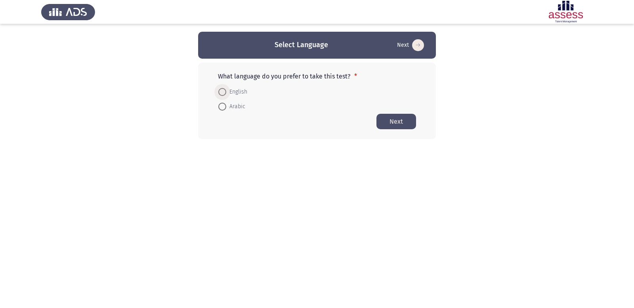
click at [224, 89] on span at bounding box center [222, 92] width 8 height 8
click at [224, 89] on input "English" at bounding box center [222, 92] width 8 height 8
radio input "true"
click at [392, 122] on button "Next" at bounding box center [397, 120] width 40 height 15
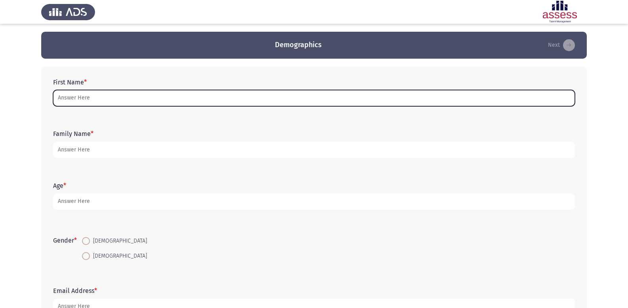
click at [215, 103] on input "First Name *" at bounding box center [314, 98] width 522 height 16
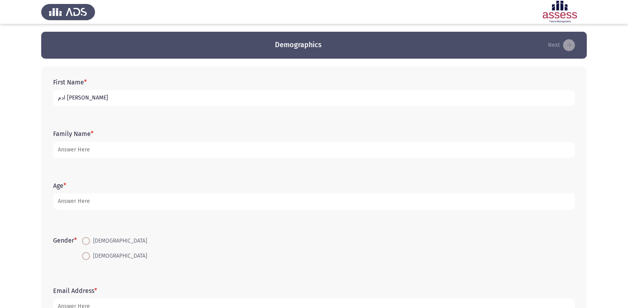
type input "ادم [PERSON_NAME]"
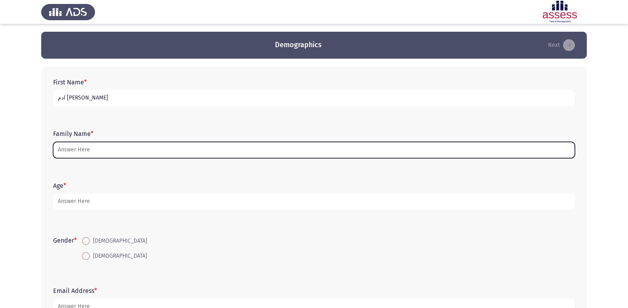
click at [195, 155] on input "Family Name *" at bounding box center [314, 150] width 522 height 16
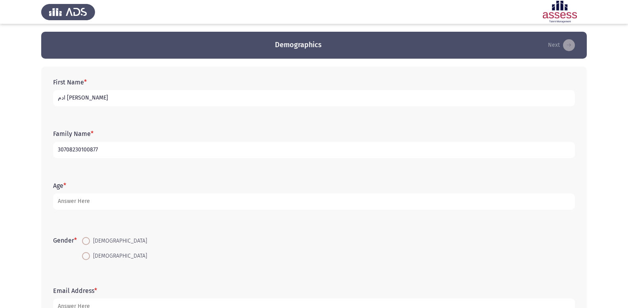
type input "30708230100877"
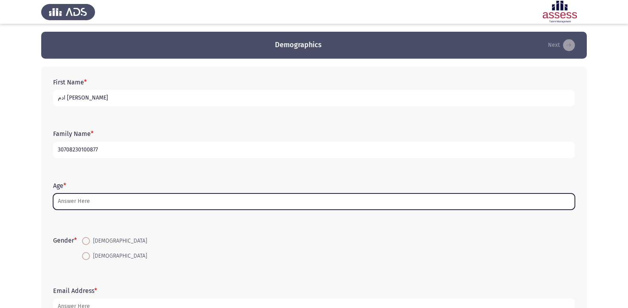
click at [122, 199] on input "Age *" at bounding box center [314, 201] width 522 height 16
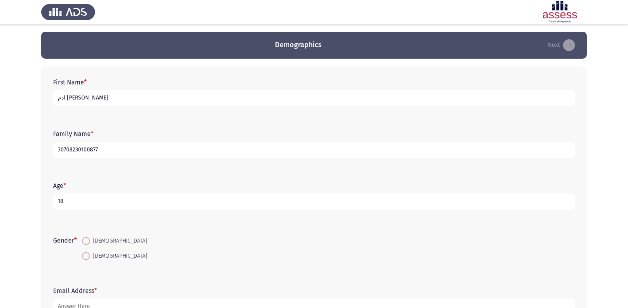
type input "18"
click at [88, 240] on span at bounding box center [86, 241] width 8 height 8
click at [88, 240] on input "[DEMOGRAPHIC_DATA]" at bounding box center [86, 241] width 8 height 8
radio input "true"
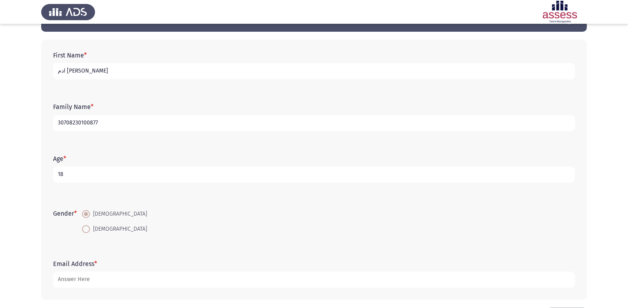
scroll to position [58, 0]
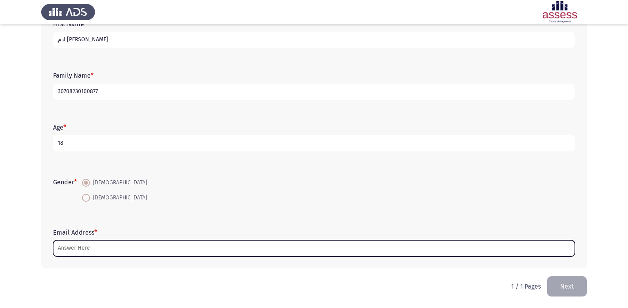
click at [91, 242] on input "Email Address *" at bounding box center [314, 248] width 522 height 16
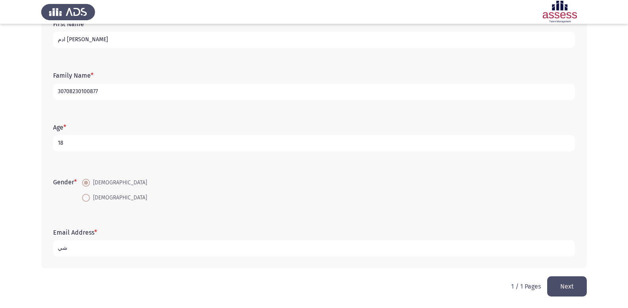
type input "ش"
type input "[EMAIL_ADDRESS][DOMAIN_NAME]"
click at [572, 291] on button "Next" at bounding box center [567, 286] width 40 height 20
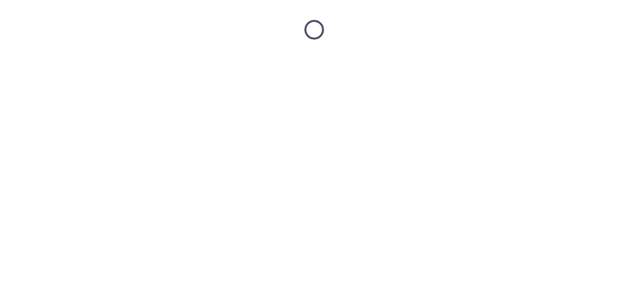
scroll to position [0, 0]
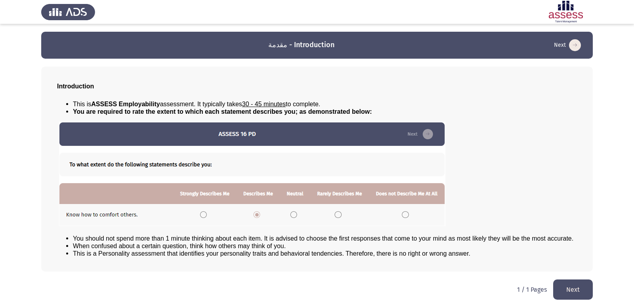
click at [570, 291] on button "Next" at bounding box center [573, 289] width 40 height 20
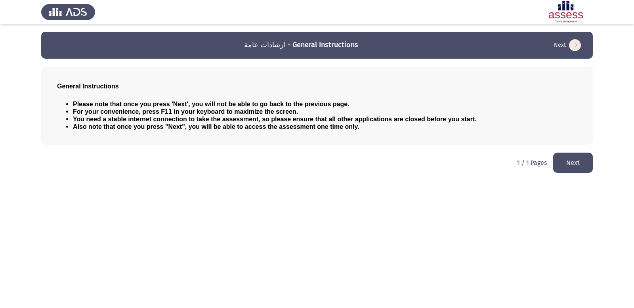
click at [571, 165] on button "Next" at bounding box center [573, 163] width 40 height 20
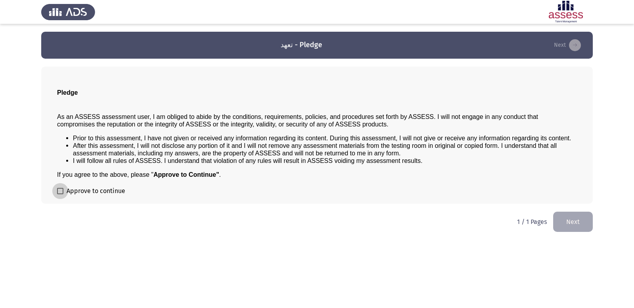
click at [58, 189] on span at bounding box center [60, 191] width 6 height 6
click at [60, 194] on input "Approve to continue" at bounding box center [60, 194] width 0 height 0
checkbox input "true"
click at [580, 220] on button "Next" at bounding box center [573, 222] width 40 height 20
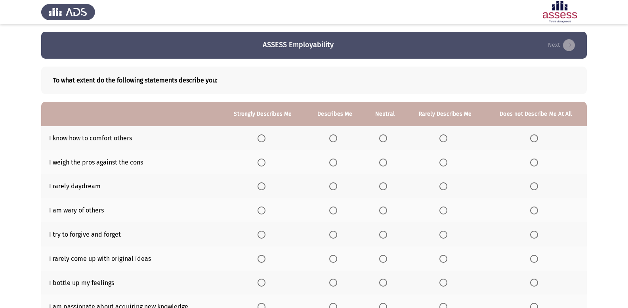
click at [333, 139] on span "Select an option" at bounding box center [333, 138] width 8 height 8
click at [333, 139] on input "Select an option" at bounding box center [333, 138] width 8 height 8
click at [382, 163] on span "Select an option" at bounding box center [383, 163] width 8 height 8
click at [382, 163] on input "Select an option" at bounding box center [383, 163] width 8 height 8
click at [444, 185] on span "Select an option" at bounding box center [444, 186] width 8 height 8
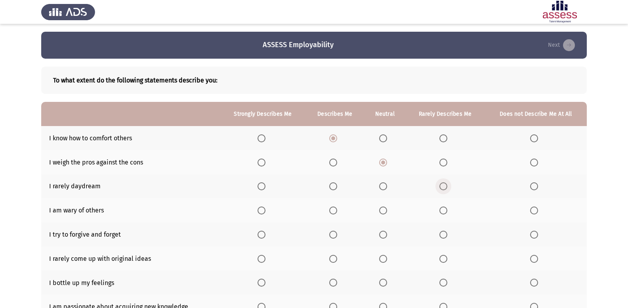
click at [444, 185] on input "Select an option" at bounding box center [444, 186] width 8 height 8
click at [336, 207] on span "Select an option" at bounding box center [333, 211] width 8 height 8
click at [336, 207] on input "Select an option" at bounding box center [333, 211] width 8 height 8
click at [335, 236] on span "Select an option" at bounding box center [333, 235] width 8 height 8
click at [335, 236] on input "Select an option" at bounding box center [333, 235] width 8 height 8
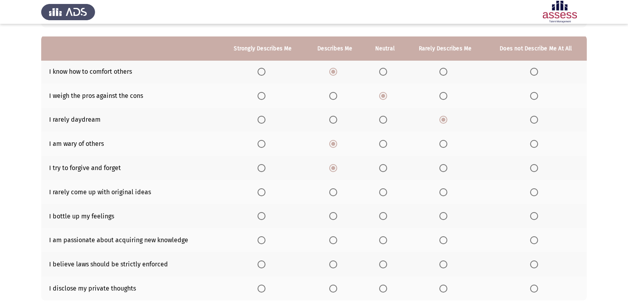
scroll to position [79, 0]
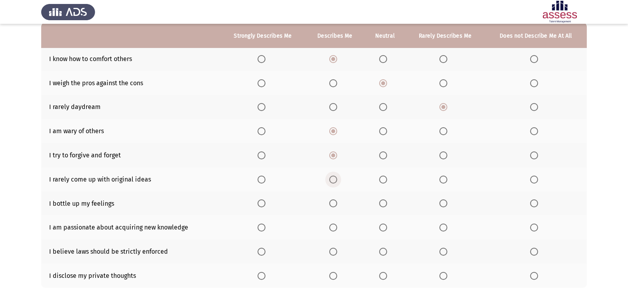
click at [335, 182] on span "Select an option" at bounding box center [333, 180] width 8 height 8
click at [335, 182] on input "Select an option" at bounding box center [333, 180] width 8 height 8
click at [333, 206] on span "Select an option" at bounding box center [333, 203] width 8 height 8
click at [333, 206] on input "Select an option" at bounding box center [333, 203] width 8 height 8
click at [265, 226] on span "Select an option" at bounding box center [262, 228] width 8 height 8
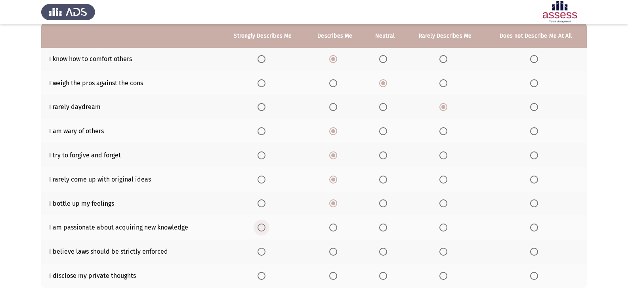
click at [265, 226] on input "Select an option" at bounding box center [262, 228] width 8 height 8
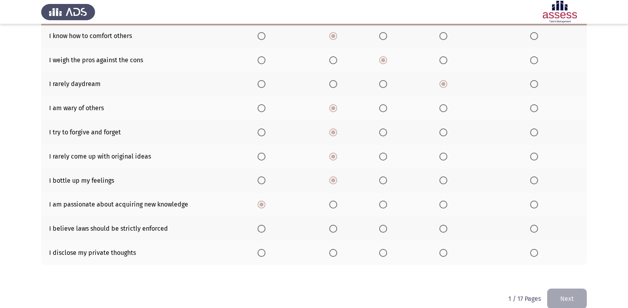
scroll to position [115, 0]
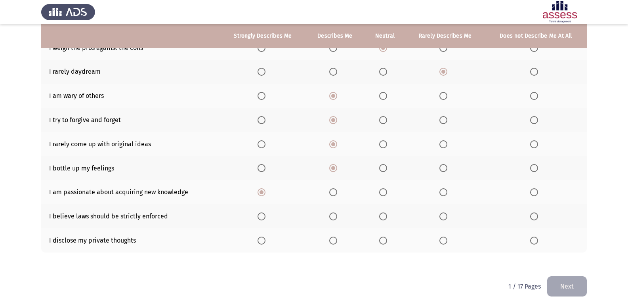
click at [262, 213] on span "Select an option" at bounding box center [262, 216] width 8 height 8
click at [262, 213] on input "Select an option" at bounding box center [262, 216] width 8 height 8
click at [265, 241] on span "Select an option" at bounding box center [262, 241] width 8 height 8
click at [265, 241] on input "Select an option" at bounding box center [262, 241] width 8 height 8
click at [265, 241] on span "Select an option" at bounding box center [262, 241] width 8 height 8
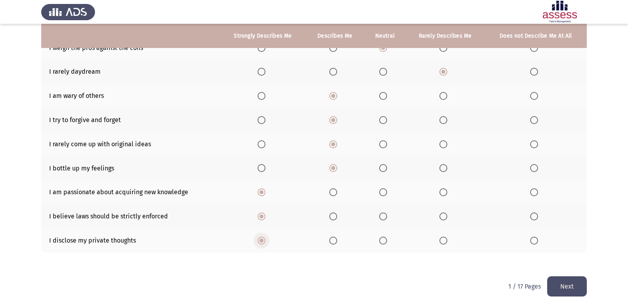
click at [265, 241] on input "Select an option" at bounding box center [262, 241] width 8 height 8
click at [382, 240] on span "Select an option" at bounding box center [383, 241] width 8 height 8
click at [382, 240] on input "Select an option" at bounding box center [383, 241] width 8 height 8
click at [572, 286] on button "Next" at bounding box center [567, 286] width 40 height 20
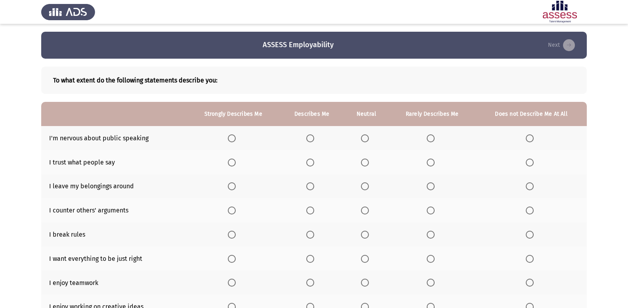
click at [529, 136] on span "Select an option" at bounding box center [530, 138] width 8 height 8
click at [529, 136] on input "Select an option" at bounding box center [530, 138] width 8 height 8
click at [369, 164] on span "Select an option" at bounding box center [365, 163] width 8 height 8
click at [369, 164] on input "Select an option" at bounding box center [365, 163] width 8 height 8
click at [235, 189] on span "Select an option" at bounding box center [232, 186] width 8 height 8
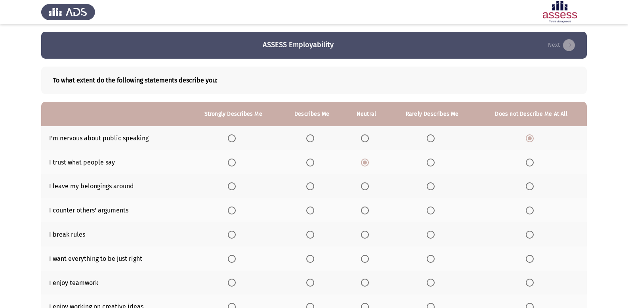
click at [235, 189] on input "Select an option" at bounding box center [232, 186] width 8 height 8
click at [527, 209] on span "Select an option" at bounding box center [530, 211] width 8 height 8
click at [527, 209] on input "Select an option" at bounding box center [530, 211] width 8 height 8
click at [528, 235] on span "Select an option" at bounding box center [530, 235] width 8 height 8
click at [528, 235] on input "Select an option" at bounding box center [530, 235] width 8 height 8
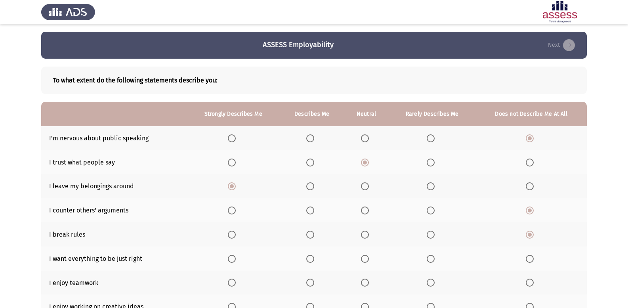
click at [308, 258] on span "Select an option" at bounding box center [310, 259] width 8 height 8
click at [308, 258] on input "Select an option" at bounding box center [310, 259] width 8 height 8
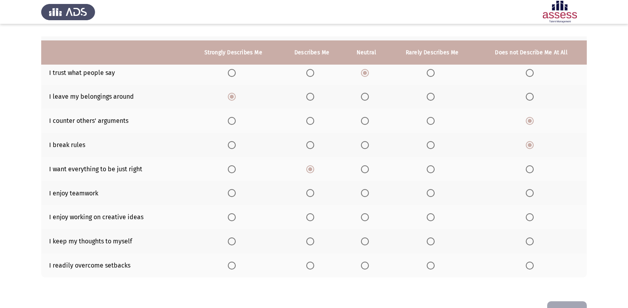
scroll to position [115, 0]
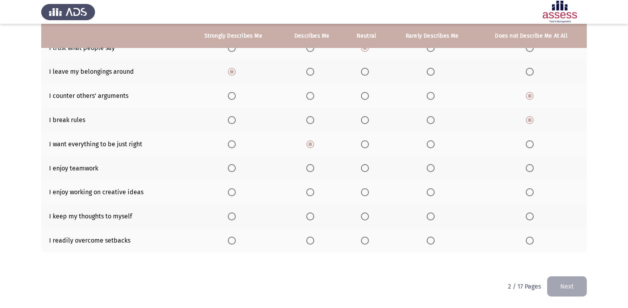
click at [233, 169] on span "Select an option" at bounding box center [232, 168] width 8 height 8
click at [233, 169] on input "Select an option" at bounding box center [232, 168] width 8 height 8
click at [233, 196] on span "Select an option" at bounding box center [232, 192] width 8 height 8
click at [233, 196] on input "Select an option" at bounding box center [232, 192] width 8 height 8
click at [429, 213] on span "Select an option" at bounding box center [431, 216] width 8 height 8
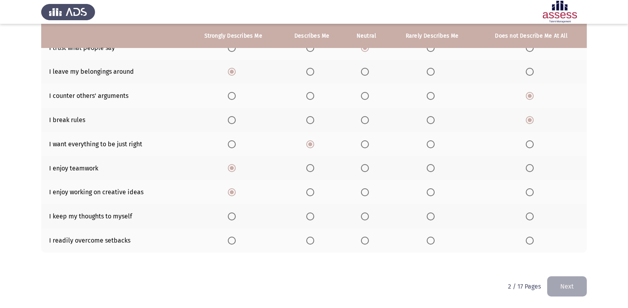
click at [429, 213] on input "Select an option" at bounding box center [431, 216] width 8 height 8
click at [367, 239] on span "Select an option" at bounding box center [365, 241] width 8 height 8
click at [367, 239] on input "Select an option" at bounding box center [365, 241] width 8 height 8
click at [559, 287] on button "Next" at bounding box center [567, 286] width 40 height 20
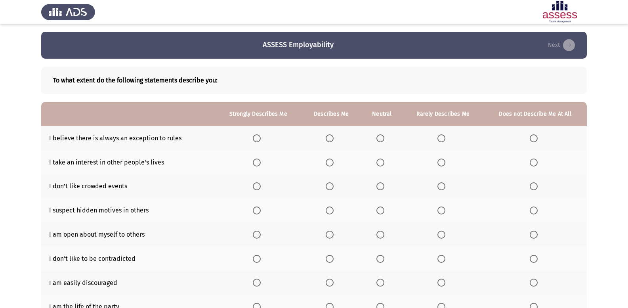
click at [256, 140] on span "Select an option" at bounding box center [257, 138] width 8 height 8
click at [256, 140] on input "Select an option" at bounding box center [257, 138] width 8 height 8
click at [329, 165] on span "Select an option" at bounding box center [330, 163] width 8 height 8
click at [329, 165] on input "Select an option" at bounding box center [330, 163] width 8 height 8
click at [445, 186] on span "Select an option" at bounding box center [442, 186] width 8 height 8
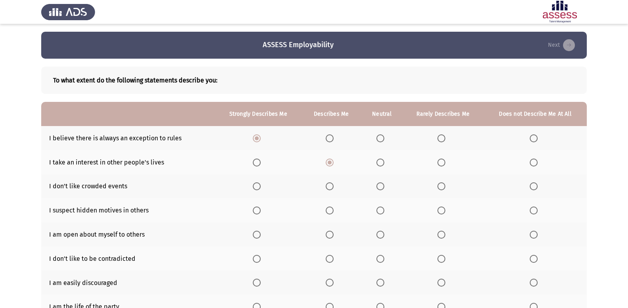
click at [445, 186] on input "Select an option" at bounding box center [442, 186] width 8 height 8
click at [379, 213] on span "Select an option" at bounding box center [381, 211] width 8 height 8
click at [379, 213] on input "Select an option" at bounding box center [381, 211] width 8 height 8
click at [328, 234] on span "Select an option" at bounding box center [330, 235] width 8 height 8
click at [328, 234] on input "Select an option" at bounding box center [330, 235] width 8 height 8
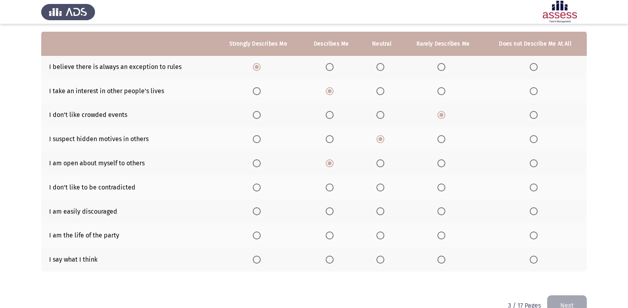
scroll to position [79, 0]
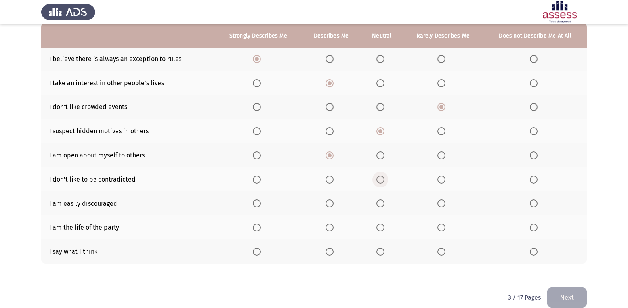
click at [379, 178] on span "Select an option" at bounding box center [381, 180] width 8 height 8
click at [379, 178] on input "Select an option" at bounding box center [381, 180] width 8 height 8
click at [529, 205] on th at bounding box center [535, 203] width 103 height 24
click at [534, 203] on span "Select an option" at bounding box center [534, 203] width 8 height 8
click at [534, 203] on input "Select an option" at bounding box center [534, 203] width 8 height 8
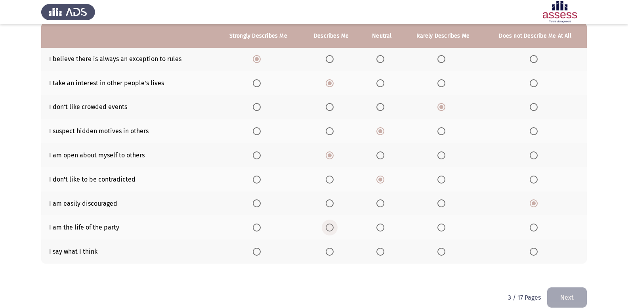
click at [332, 228] on span "Select an option" at bounding box center [330, 228] width 8 height 8
click at [332, 228] on input "Select an option" at bounding box center [330, 228] width 8 height 8
click at [255, 251] on span "Select an option" at bounding box center [257, 252] width 8 height 8
click at [255, 251] on input "Select an option" at bounding box center [257, 252] width 8 height 8
click at [573, 288] on button "Next" at bounding box center [567, 297] width 40 height 20
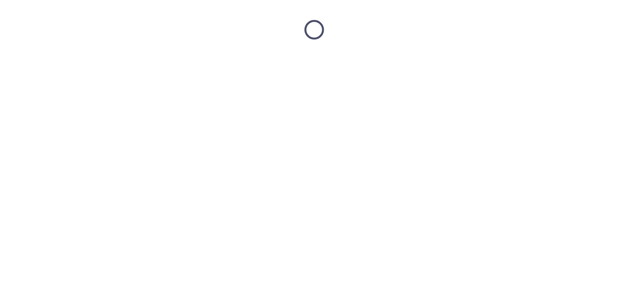
scroll to position [0, 0]
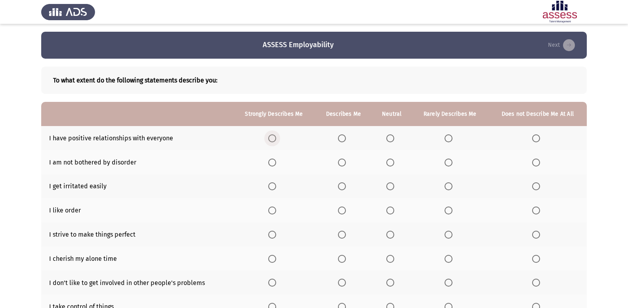
click at [273, 138] on span "Select an option" at bounding box center [272, 138] width 8 height 8
click at [273, 138] on input "Select an option" at bounding box center [272, 138] width 8 height 8
click at [345, 163] on span "Select an option" at bounding box center [342, 163] width 8 height 8
click at [345, 163] on input "Select an option" at bounding box center [342, 163] width 8 height 8
click at [534, 184] on span "Select an option" at bounding box center [536, 186] width 8 height 8
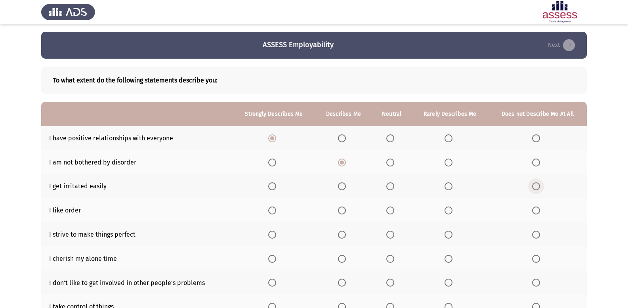
click at [534, 184] on input "Select an option" at bounding box center [536, 186] width 8 height 8
click at [390, 211] on span "Select an option" at bounding box center [391, 211] width 8 height 8
click at [390, 211] on input "Select an option" at bounding box center [391, 211] width 8 height 8
click at [345, 231] on span "Select an option" at bounding box center [342, 235] width 8 height 8
click at [345, 231] on input "Select an option" at bounding box center [342, 235] width 8 height 8
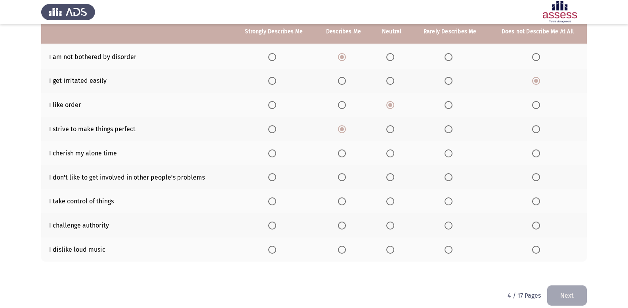
scroll to position [115, 0]
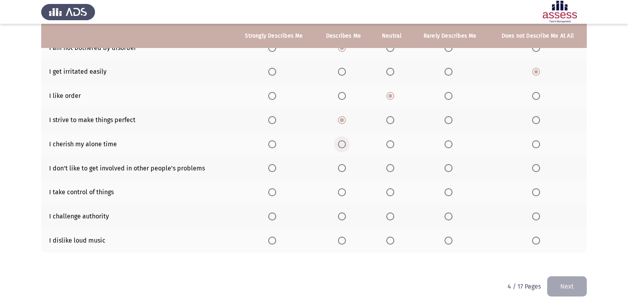
click at [342, 144] on span "Select an option" at bounding box center [342, 144] width 8 height 8
click at [342, 144] on input "Select an option" at bounding box center [342, 144] width 8 height 8
click at [274, 168] on span "Select an option" at bounding box center [272, 168] width 8 height 8
click at [274, 168] on input "Select an option" at bounding box center [272, 168] width 8 height 8
click at [272, 193] on span "Select an option" at bounding box center [272, 192] width 8 height 8
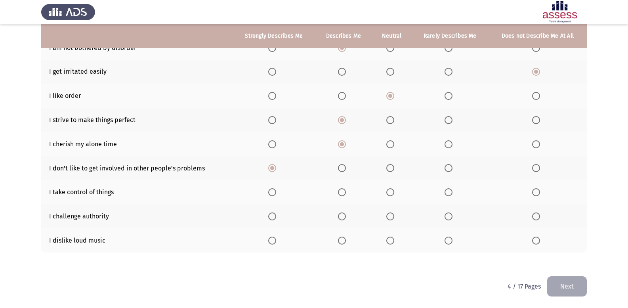
click at [272, 193] on input "Select an option" at bounding box center [272, 192] width 8 height 8
click at [273, 216] on span "Select an option" at bounding box center [272, 216] width 8 height 8
click at [273, 216] on input "Select an option" at bounding box center [272, 216] width 8 height 8
click at [446, 239] on span "Select an option" at bounding box center [449, 241] width 8 height 8
click at [446, 239] on input "Select an option" at bounding box center [449, 241] width 8 height 8
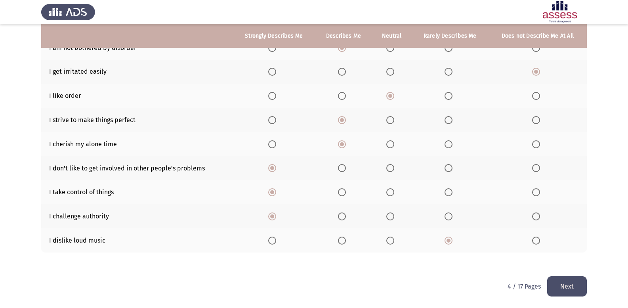
click at [563, 283] on button "Next" at bounding box center [567, 286] width 40 height 20
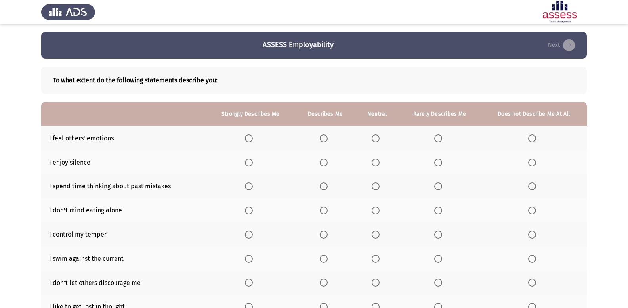
click at [320, 138] on span "Select an option" at bounding box center [324, 138] width 8 height 8
click at [320, 138] on input "Select an option" at bounding box center [324, 138] width 8 height 8
click at [436, 165] on span "Select an option" at bounding box center [438, 163] width 8 height 8
click at [436, 165] on input "Select an option" at bounding box center [438, 163] width 8 height 8
click at [438, 188] on span "Select an option" at bounding box center [438, 186] width 8 height 8
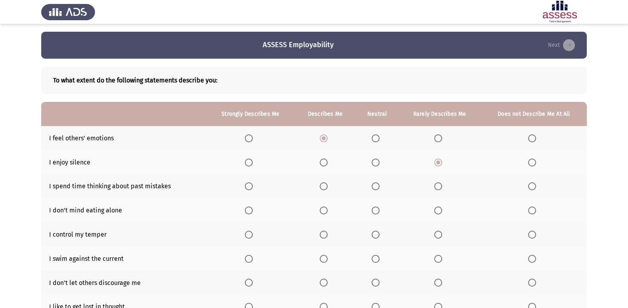
click at [438, 188] on input "Select an option" at bounding box center [438, 186] width 8 height 8
click at [329, 210] on label "Select an option" at bounding box center [325, 211] width 11 height 8
click at [328, 210] on input "Select an option" at bounding box center [324, 211] width 8 height 8
click at [327, 234] on span "Select an option" at bounding box center [324, 235] width 8 height 8
click at [327, 234] on input "Select an option" at bounding box center [324, 235] width 8 height 8
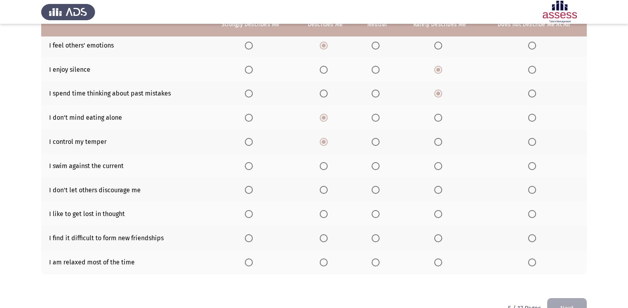
scroll to position [115, 0]
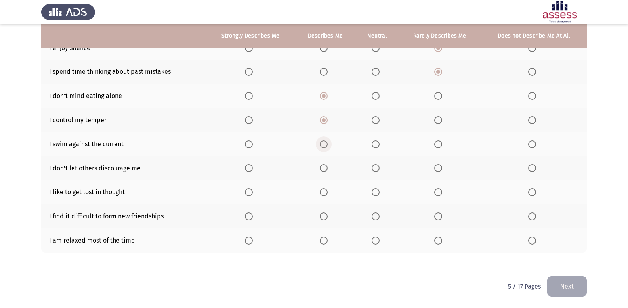
click at [326, 142] on span "Select an option" at bounding box center [324, 144] width 8 height 8
click at [326, 142] on input "Select an option" at bounding box center [324, 144] width 8 height 8
click at [252, 168] on span "Select an option" at bounding box center [249, 168] width 8 height 8
click at [252, 168] on input "Select an option" at bounding box center [249, 168] width 8 height 8
click at [529, 191] on span "Select an option" at bounding box center [532, 192] width 8 height 8
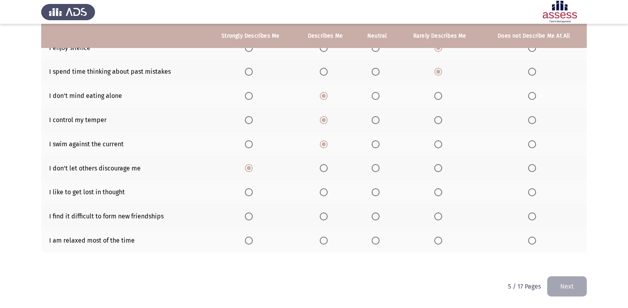
click at [529, 191] on input "Select an option" at bounding box center [532, 192] width 8 height 8
click at [534, 215] on span "Select an option" at bounding box center [532, 216] width 8 height 8
click at [534, 215] on input "Select an option" at bounding box center [532, 216] width 8 height 8
click at [322, 239] on span "Select an option" at bounding box center [324, 241] width 8 height 8
click at [322, 239] on input "Select an option" at bounding box center [324, 241] width 8 height 8
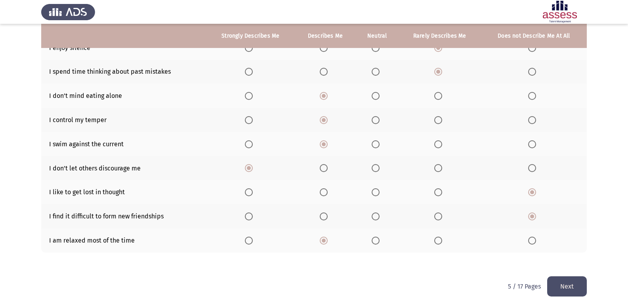
click at [563, 279] on button "Next" at bounding box center [567, 286] width 40 height 20
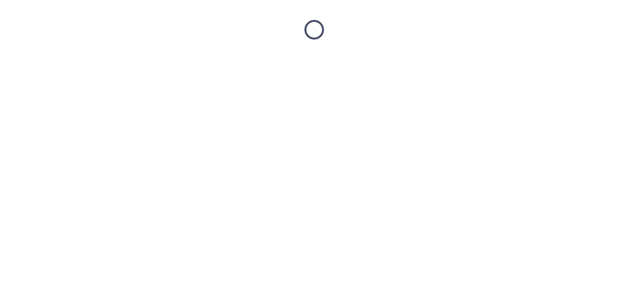
scroll to position [0, 0]
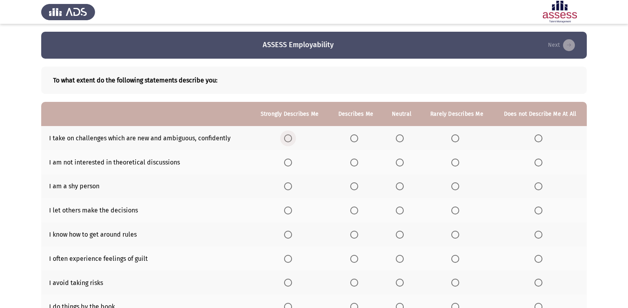
click at [292, 138] on span "Select an option" at bounding box center [288, 138] width 8 height 8
click at [292, 138] on input "Select an option" at bounding box center [288, 138] width 8 height 8
click at [538, 163] on span "Select an option" at bounding box center [539, 163] width 8 height 8
click at [538, 163] on input "Select an option" at bounding box center [539, 163] width 8 height 8
click at [540, 183] on span "Select an option" at bounding box center [539, 186] width 8 height 8
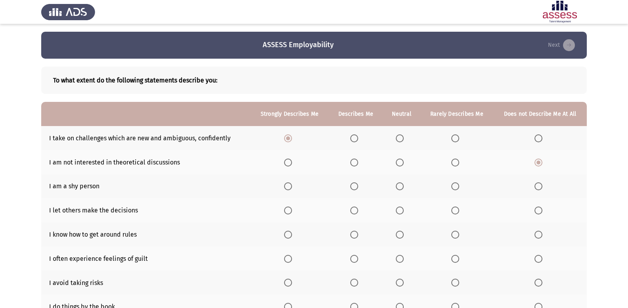
click at [540, 183] on input "Select an option" at bounding box center [539, 186] width 8 height 8
click at [536, 212] on span "Select an option" at bounding box center [539, 211] width 8 height 8
click at [536, 212] on input "Select an option" at bounding box center [539, 211] width 8 height 8
click at [446, 210] on th at bounding box center [457, 210] width 73 height 24
click at [459, 209] on span "Select an option" at bounding box center [456, 211] width 8 height 8
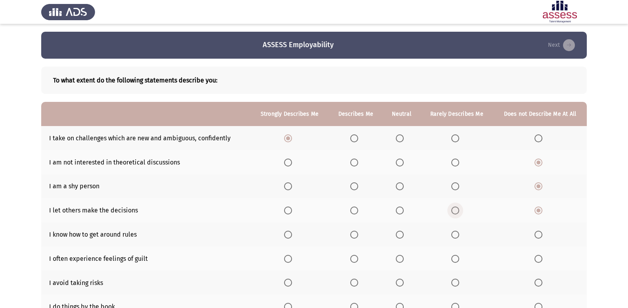
click at [459, 209] on input "Select an option" at bounding box center [456, 211] width 8 height 8
click at [291, 236] on span "Select an option" at bounding box center [288, 235] width 8 height 8
click at [291, 236] on input "Select an option" at bounding box center [288, 235] width 8 height 8
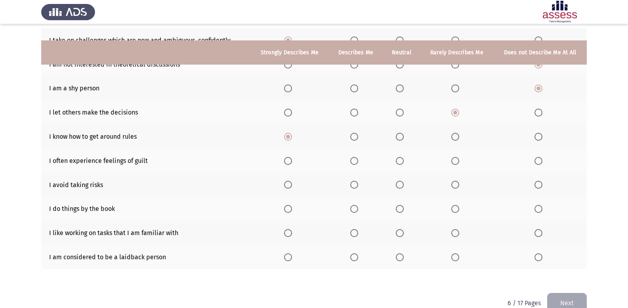
scroll to position [115, 0]
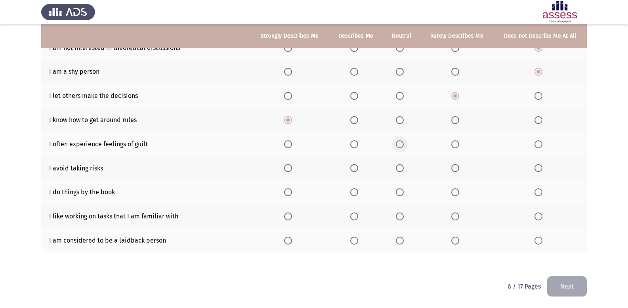
click at [404, 144] on span "Select an option" at bounding box center [400, 144] width 8 height 8
click at [404, 144] on input "Select an option" at bounding box center [400, 144] width 8 height 8
click at [541, 167] on span "Select an option" at bounding box center [539, 168] width 8 height 8
click at [541, 167] on input "Select an option" at bounding box center [539, 168] width 8 height 8
click at [457, 193] on span "Select an option" at bounding box center [456, 192] width 8 height 8
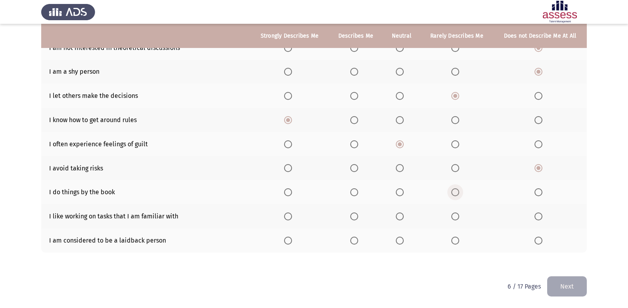
click at [457, 193] on input "Select an option" at bounding box center [456, 192] width 8 height 8
click at [291, 214] on span "Select an option" at bounding box center [288, 216] width 8 height 8
click at [291, 214] on input "Select an option" at bounding box center [288, 216] width 8 height 8
click at [353, 218] on span "Select an option" at bounding box center [354, 216] width 8 height 8
click at [353, 218] on input "Select an option" at bounding box center [354, 216] width 8 height 8
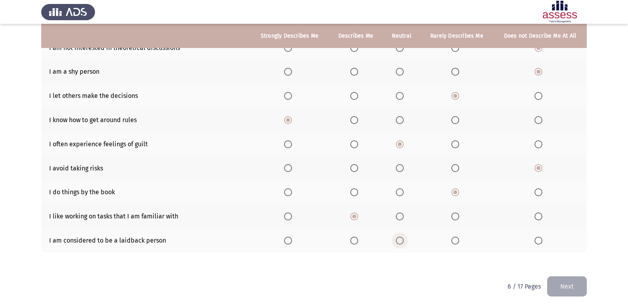
click at [402, 238] on span "Select an option" at bounding box center [400, 241] width 8 height 8
click at [402, 238] on input "Select an option" at bounding box center [400, 241] width 8 height 8
click at [570, 281] on button "Next" at bounding box center [567, 286] width 40 height 20
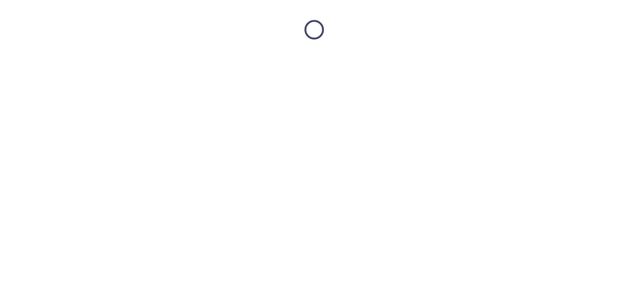
scroll to position [0, 0]
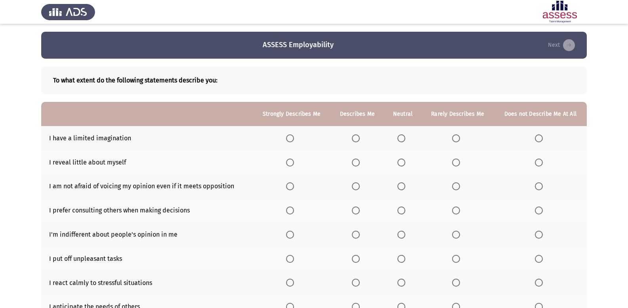
click at [544, 136] on label "Select an option" at bounding box center [540, 138] width 11 height 8
click at [543, 136] on input "Select an option" at bounding box center [539, 138] width 8 height 8
click at [457, 166] on th at bounding box center [458, 162] width 73 height 24
click at [457, 163] on span "Select an option" at bounding box center [456, 163] width 8 height 8
click at [457, 163] on input "Select an option" at bounding box center [456, 163] width 8 height 8
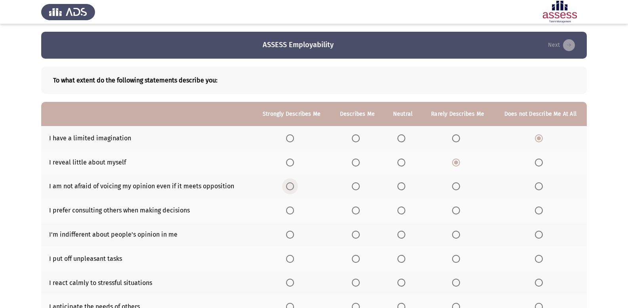
click at [294, 187] on span "Select an option" at bounding box center [290, 186] width 8 height 8
click at [294, 187] on input "Select an option" at bounding box center [290, 186] width 8 height 8
click at [461, 208] on label "Select an option" at bounding box center [457, 211] width 11 height 8
click at [460, 208] on input "Select an option" at bounding box center [456, 211] width 8 height 8
click at [457, 232] on span "Select an option" at bounding box center [456, 235] width 8 height 8
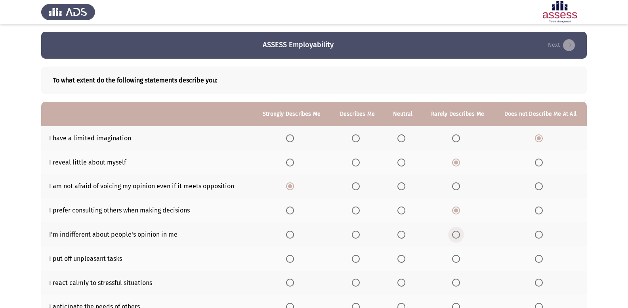
click at [457, 232] on input "Select an option" at bounding box center [456, 235] width 8 height 8
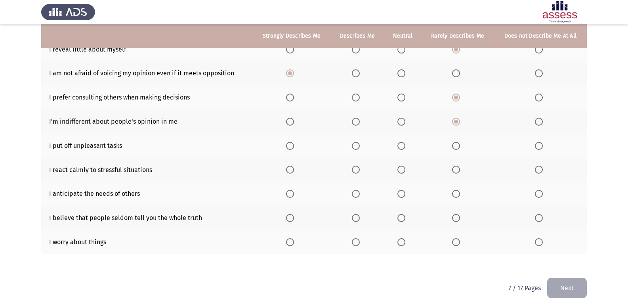
scroll to position [115, 0]
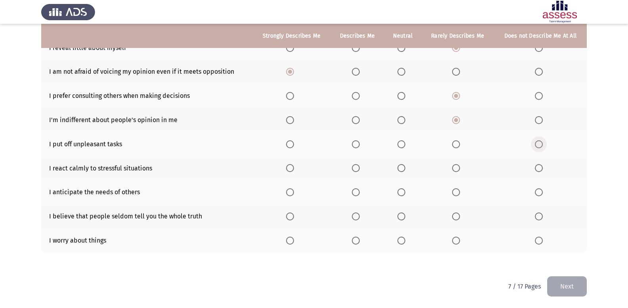
click at [542, 148] on span "Select an option" at bounding box center [539, 144] width 8 height 8
click at [542, 148] on input "Select an option" at bounding box center [539, 144] width 8 height 8
click at [362, 167] on label "Select an option" at bounding box center [357, 168] width 11 height 8
click at [360, 167] on input "Select an option" at bounding box center [356, 168] width 8 height 8
click at [359, 193] on span "Select an option" at bounding box center [356, 192] width 8 height 8
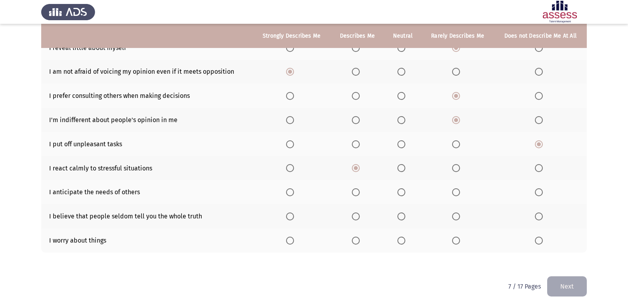
click at [359, 193] on input "Select an option" at bounding box center [356, 192] width 8 height 8
click at [406, 217] on span "Select an option" at bounding box center [402, 216] width 8 height 8
click at [406, 217] on input "Select an option" at bounding box center [402, 216] width 8 height 8
click at [400, 241] on span "Select an option" at bounding box center [402, 241] width 8 height 8
click at [400, 241] on input "Select an option" at bounding box center [402, 241] width 8 height 8
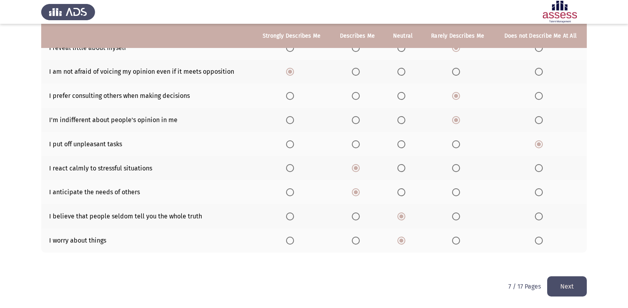
click at [563, 283] on button "Next" at bounding box center [567, 286] width 40 height 20
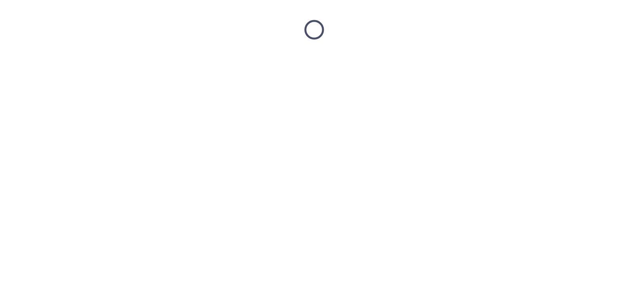
scroll to position [0, 0]
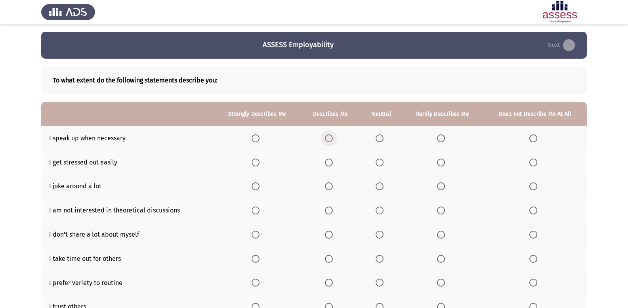
click at [331, 134] on span "Select an option" at bounding box center [329, 138] width 8 height 8
click at [331, 134] on input "Select an option" at bounding box center [329, 138] width 8 height 8
click at [438, 165] on span "Select an option" at bounding box center [441, 163] width 8 height 8
click at [438, 165] on input "Select an option" at bounding box center [441, 163] width 8 height 8
click at [330, 184] on span "Select an option" at bounding box center [329, 186] width 8 height 8
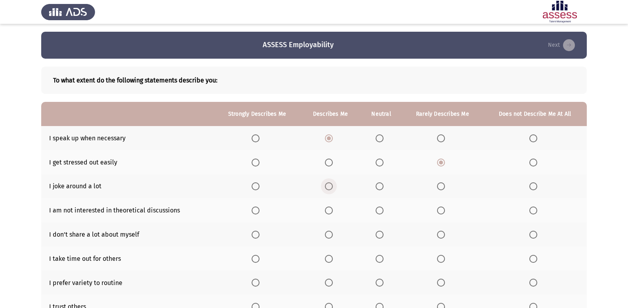
click at [330, 184] on input "Select an option" at bounding box center [329, 186] width 8 height 8
click at [442, 209] on span "Select an option" at bounding box center [441, 211] width 8 height 8
click at [442, 209] on input "Select an option" at bounding box center [441, 211] width 8 height 8
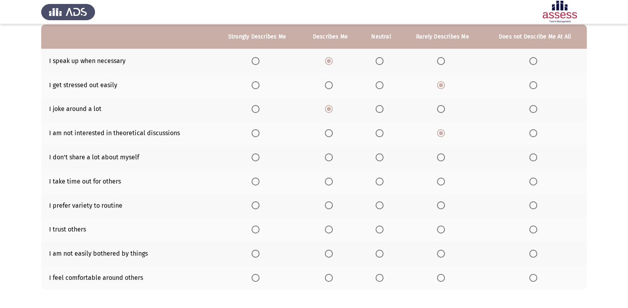
scroll to position [79, 0]
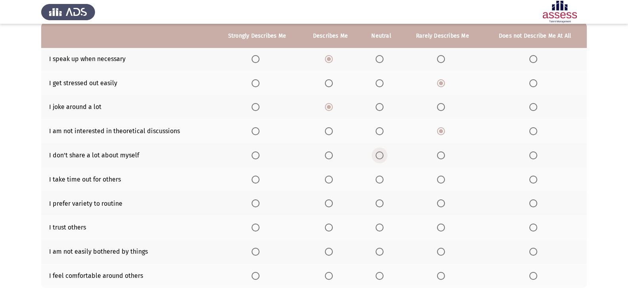
click at [381, 152] on span "Select an option" at bounding box center [380, 155] width 8 height 8
click at [381, 152] on input "Select an option" at bounding box center [380, 155] width 8 height 8
click at [331, 176] on span "Select an option" at bounding box center [329, 180] width 8 height 8
click at [331, 176] on input "Select an option" at bounding box center [329, 180] width 8 height 8
click at [260, 203] on span "Select an option" at bounding box center [256, 203] width 8 height 8
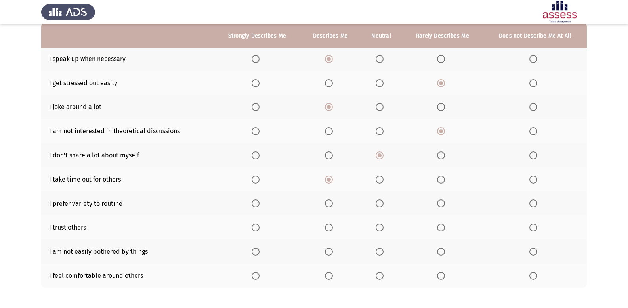
click at [260, 203] on input "Select an option" at bounding box center [256, 203] width 8 height 8
click at [378, 229] on span "Select an option" at bounding box center [380, 228] width 8 height 8
click at [378, 229] on input "Select an option" at bounding box center [380, 228] width 8 height 8
click at [331, 252] on span "Select an option" at bounding box center [329, 252] width 8 height 8
click at [331, 252] on input "Select an option" at bounding box center [329, 252] width 8 height 8
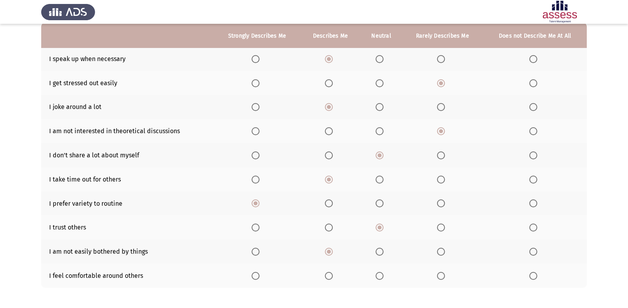
click at [329, 280] on th at bounding box center [330, 276] width 60 height 24
click at [328, 278] on span "Select an option" at bounding box center [329, 276] width 8 height 8
click at [328, 278] on input "Select an option" at bounding box center [329, 276] width 8 height 8
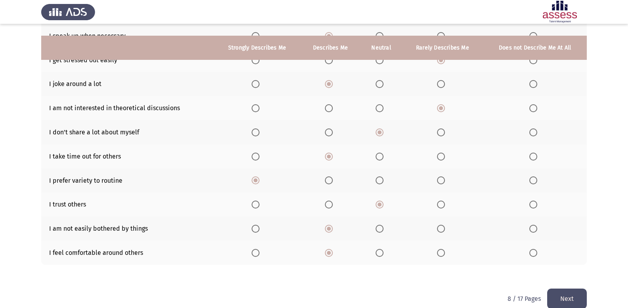
scroll to position [115, 0]
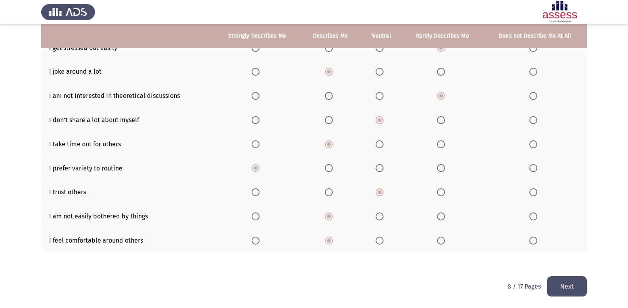
click at [561, 285] on button "Next" at bounding box center [567, 286] width 40 height 20
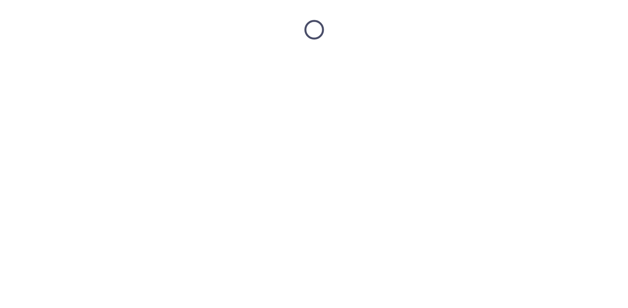
scroll to position [0, 0]
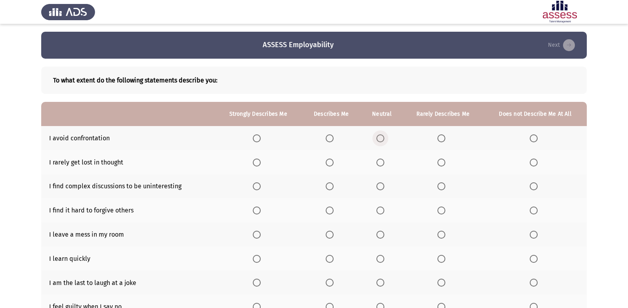
click at [381, 140] on span "Select an option" at bounding box center [381, 138] width 8 height 8
click at [381, 140] on input "Select an option" at bounding box center [381, 138] width 8 height 8
click at [439, 163] on span "Select an option" at bounding box center [442, 163] width 8 height 8
click at [439, 163] on input "Select an option" at bounding box center [442, 163] width 8 height 8
click at [531, 188] on span "Select an option" at bounding box center [534, 186] width 8 height 8
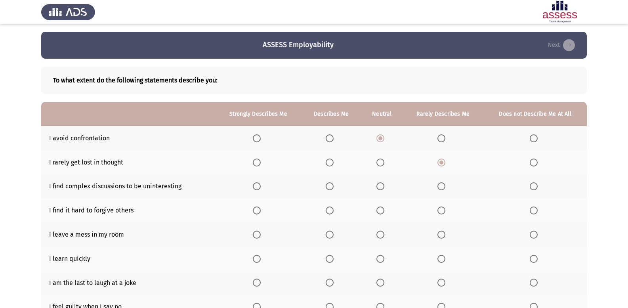
click at [531, 188] on input "Select an option" at bounding box center [534, 186] width 8 height 8
click at [438, 212] on span "Select an option" at bounding box center [442, 211] width 8 height 8
click at [438, 212] on input "Select an option" at bounding box center [442, 211] width 8 height 8
click at [380, 209] on span "Select an option" at bounding box center [381, 211] width 8 height 8
click at [380, 209] on input "Select an option" at bounding box center [381, 211] width 8 height 8
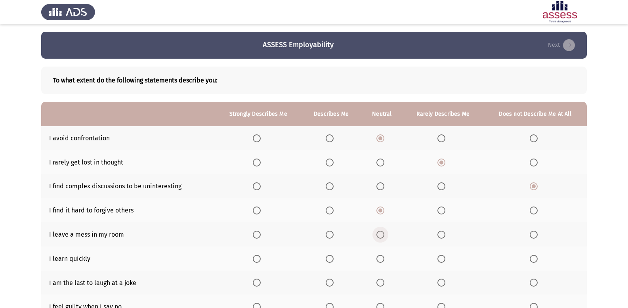
click at [382, 233] on span "Select an option" at bounding box center [381, 235] width 8 height 8
click at [382, 233] on input "Select an option" at bounding box center [381, 235] width 8 height 8
click at [334, 255] on span "Select an option" at bounding box center [330, 259] width 8 height 8
click at [334, 255] on input "Select an option" at bounding box center [330, 259] width 8 height 8
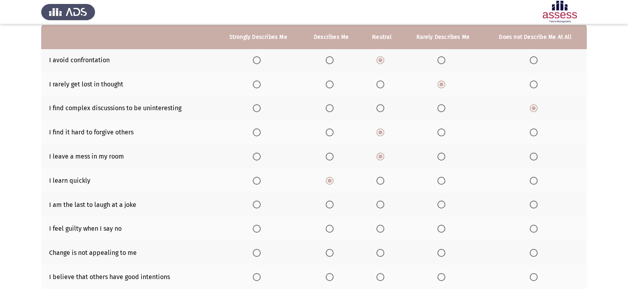
scroll to position [79, 0]
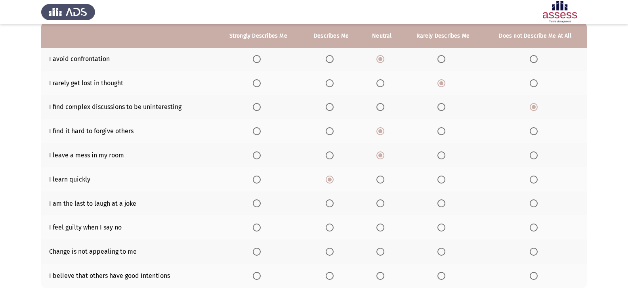
click at [387, 205] on label "Select an option" at bounding box center [382, 203] width 11 height 8
click at [385, 205] on input "Select an option" at bounding box center [381, 203] width 8 height 8
click at [334, 229] on span "Select an option" at bounding box center [330, 228] width 8 height 8
click at [334, 229] on input "Select an option" at bounding box center [330, 228] width 8 height 8
click at [532, 250] on span "Select an option" at bounding box center [534, 252] width 8 height 8
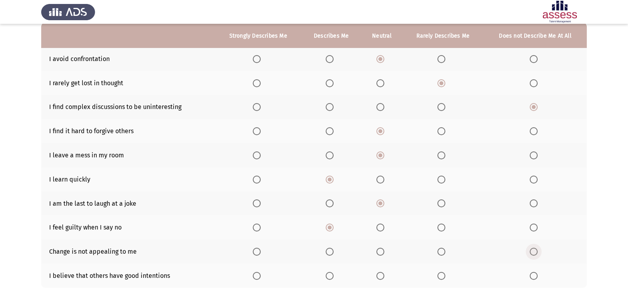
click at [532, 250] on input "Select an option" at bounding box center [534, 252] width 8 height 8
click at [387, 272] on label "Select an option" at bounding box center [382, 276] width 11 height 8
click at [385, 272] on input "Select an option" at bounding box center [381, 276] width 8 height 8
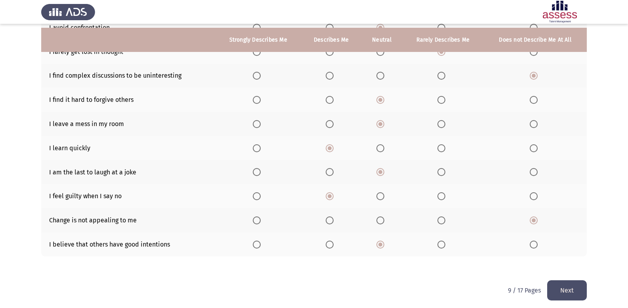
scroll to position [115, 0]
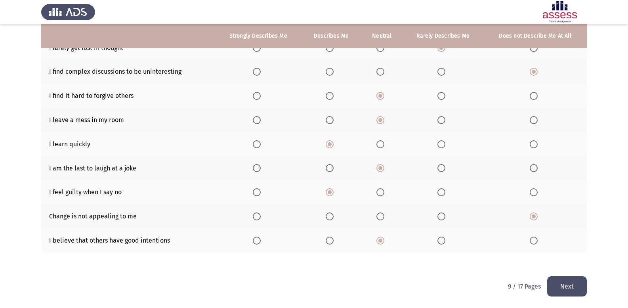
click at [570, 282] on button "Next" at bounding box center [567, 286] width 40 height 20
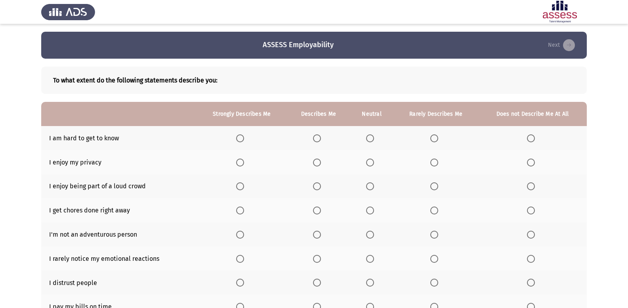
click at [370, 138] on span "Select an option" at bounding box center [370, 138] width 0 height 0
click at [370, 138] on input "Select an option" at bounding box center [370, 138] width 8 height 8
click at [367, 166] on span "Select an option" at bounding box center [370, 163] width 8 height 8
click at [367, 166] on input "Select an option" at bounding box center [370, 163] width 8 height 8
click at [366, 187] on span "Select an option" at bounding box center [370, 186] width 8 height 8
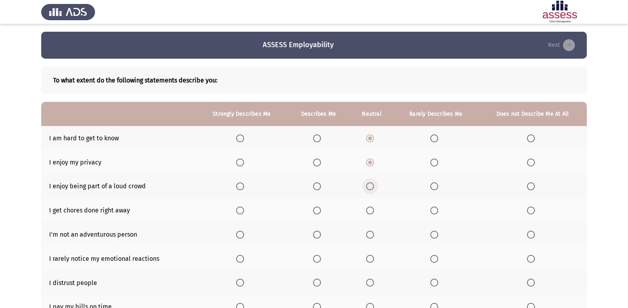
click at [366, 187] on input "Select an option" at bounding box center [370, 186] width 8 height 8
click at [318, 213] on span "Select an option" at bounding box center [317, 211] width 8 height 8
click at [318, 213] on input "Select an option" at bounding box center [317, 211] width 8 height 8
click at [530, 235] on span "Select an option" at bounding box center [531, 235] width 8 height 8
click at [530, 235] on input "Select an option" at bounding box center [531, 235] width 8 height 8
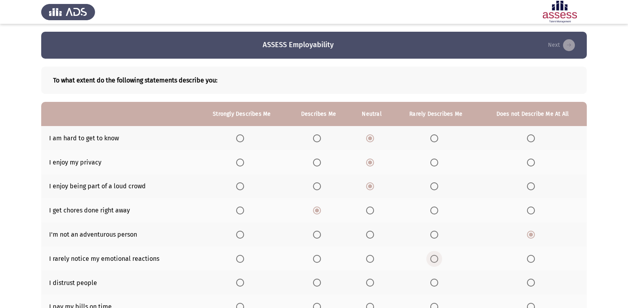
click at [431, 256] on span "Select an option" at bounding box center [435, 259] width 8 height 8
click at [431, 256] on input "Select an option" at bounding box center [435, 259] width 8 height 8
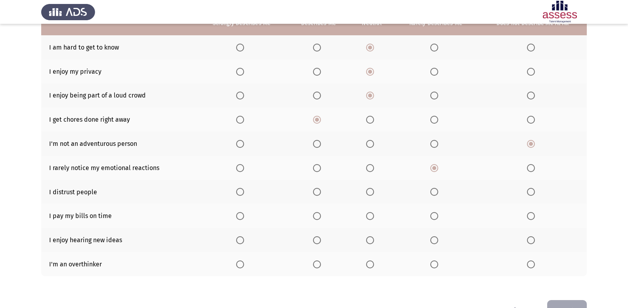
scroll to position [115, 0]
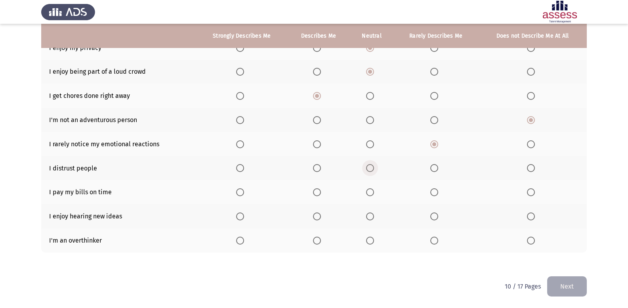
click at [367, 172] on span "Select an option" at bounding box center [370, 168] width 8 height 8
click at [367, 172] on input "Select an option" at bounding box center [370, 168] width 8 height 8
click at [317, 195] on span "Select an option" at bounding box center [317, 192] width 8 height 8
click at [317, 195] on input "Select an option" at bounding box center [317, 192] width 8 height 8
click at [243, 214] on span "Select an option" at bounding box center [240, 216] width 8 height 8
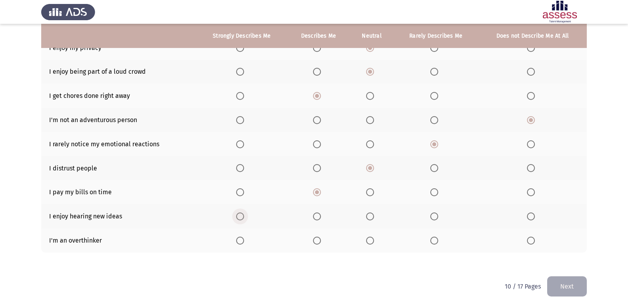
click at [243, 214] on input "Select an option" at bounding box center [240, 216] width 8 height 8
click at [436, 244] on span "Select an option" at bounding box center [435, 241] width 8 height 8
click at [436, 244] on input "Select an option" at bounding box center [435, 241] width 8 height 8
click at [559, 279] on button "Next" at bounding box center [567, 286] width 40 height 20
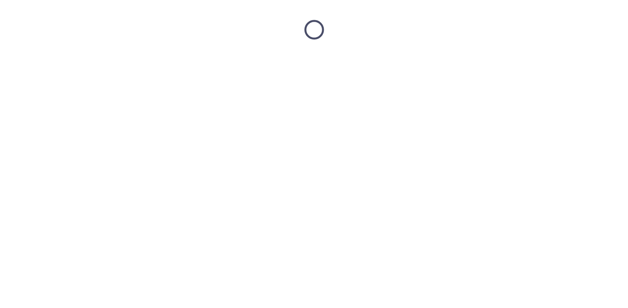
scroll to position [0, 0]
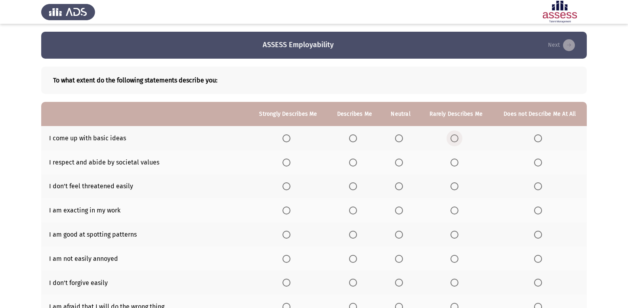
click at [454, 139] on span "Select an option" at bounding box center [455, 138] width 8 height 8
click at [454, 139] on input "Select an option" at bounding box center [455, 138] width 8 height 8
click at [356, 163] on span "Select an option" at bounding box center [353, 163] width 8 height 8
click at [356, 163] on input "Select an option" at bounding box center [353, 163] width 8 height 8
click at [289, 188] on span "Select an option" at bounding box center [287, 186] width 8 height 8
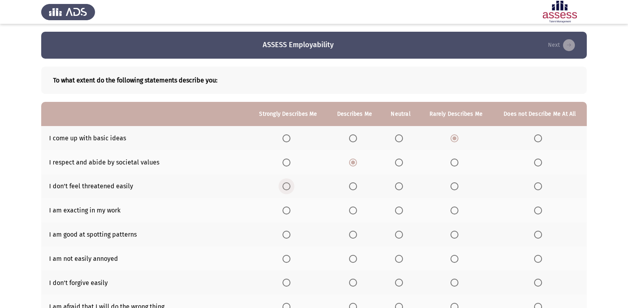
click at [289, 188] on input "Select an option" at bounding box center [287, 186] width 8 height 8
click at [291, 211] on span "Select an option" at bounding box center [287, 211] width 8 height 8
click at [291, 211] on input "Select an option" at bounding box center [287, 211] width 8 height 8
click at [288, 232] on span "Select an option" at bounding box center [287, 235] width 8 height 8
click at [288, 232] on input "Select an option" at bounding box center [287, 235] width 8 height 8
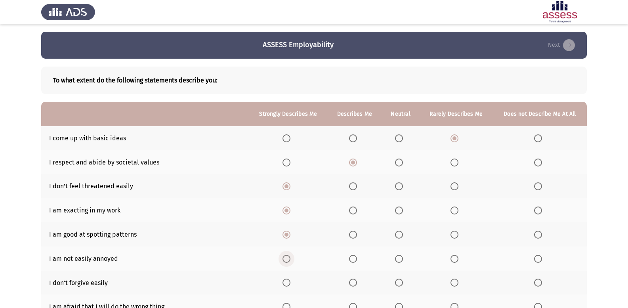
click at [289, 260] on span "Select an option" at bounding box center [287, 259] width 8 height 8
click at [289, 260] on input "Select an option" at bounding box center [287, 259] width 8 height 8
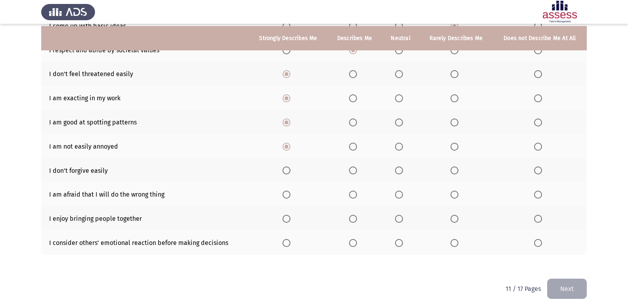
scroll to position [115, 0]
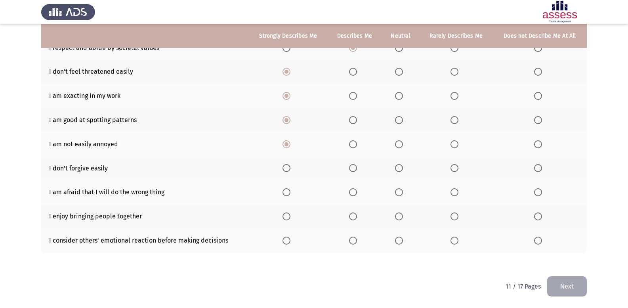
click at [455, 170] on span "Select an option" at bounding box center [455, 168] width 8 height 8
click at [455, 170] on input "Select an option" at bounding box center [455, 168] width 8 height 8
click at [455, 190] on span "Select an option" at bounding box center [455, 192] width 8 height 8
click at [455, 190] on input "Select an option" at bounding box center [455, 192] width 8 height 8
click at [293, 214] on label "Select an option" at bounding box center [288, 216] width 11 height 8
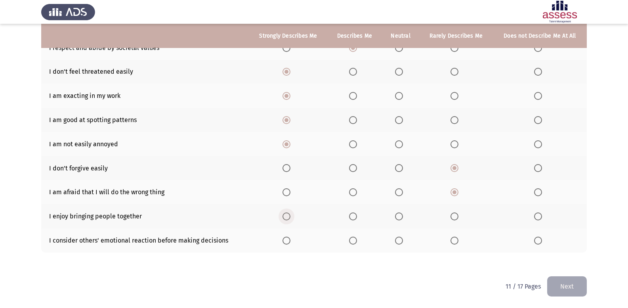
click at [291, 214] on input "Select an option" at bounding box center [287, 216] width 8 height 8
click at [354, 239] on span "Select an option" at bounding box center [353, 241] width 8 height 8
click at [354, 239] on input "Select an option" at bounding box center [353, 241] width 8 height 8
click at [563, 281] on button "Next" at bounding box center [567, 286] width 40 height 20
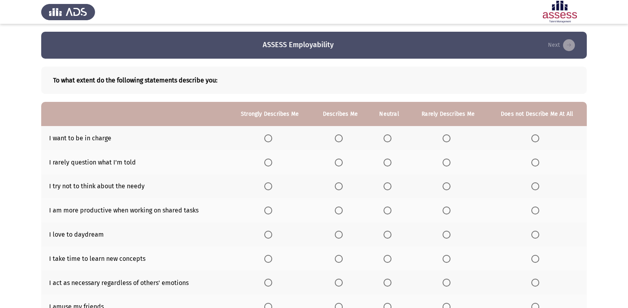
click at [269, 141] on span "Select an option" at bounding box center [268, 138] width 8 height 8
click at [269, 141] on input "Select an option" at bounding box center [268, 138] width 8 height 8
click at [389, 161] on span "Select an option" at bounding box center [388, 163] width 8 height 8
click at [389, 161] on input "Select an option" at bounding box center [388, 163] width 8 height 8
click at [445, 186] on span "Select an option" at bounding box center [447, 186] width 8 height 8
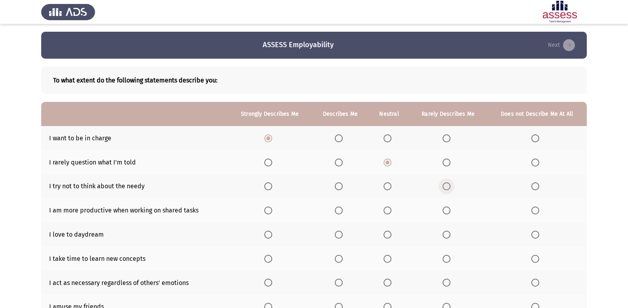
click at [445, 186] on input "Select an option" at bounding box center [447, 186] width 8 height 8
click at [270, 208] on span "Select an option" at bounding box center [268, 211] width 8 height 8
click at [270, 208] on input "Select an option" at bounding box center [268, 211] width 8 height 8
click at [270, 235] on span "Select an option" at bounding box center [268, 235] width 8 height 8
click at [270, 235] on input "Select an option" at bounding box center [268, 235] width 8 height 8
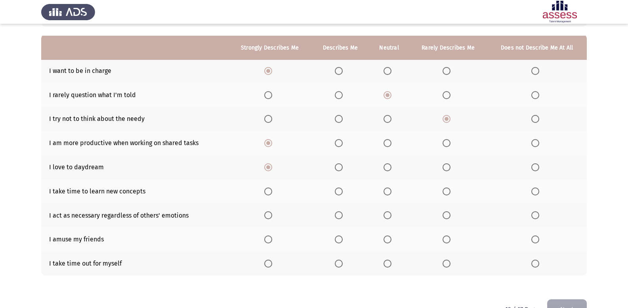
scroll to position [79, 0]
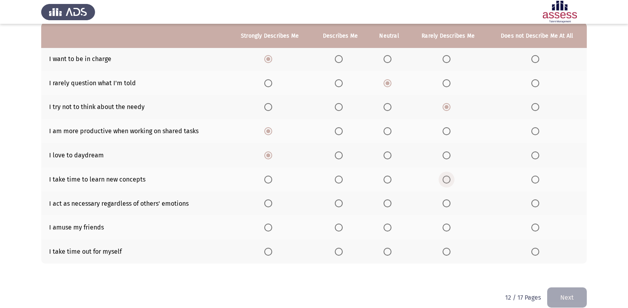
click at [444, 179] on span "Select an option" at bounding box center [447, 180] width 8 height 8
click at [444, 179] on input "Select an option" at bounding box center [447, 180] width 8 height 8
click at [388, 203] on span "Select an option" at bounding box center [388, 203] width 0 height 0
click at [389, 203] on input "Select an option" at bounding box center [388, 203] width 8 height 8
click at [390, 227] on span "Select an option" at bounding box center [388, 228] width 8 height 8
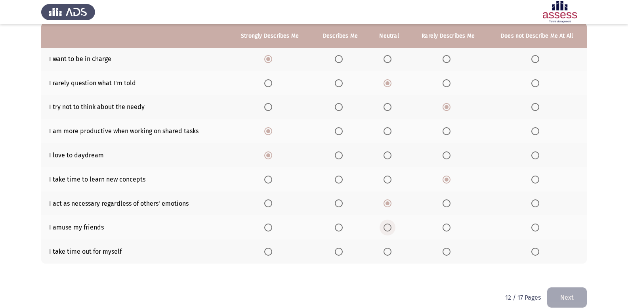
click at [390, 227] on input "Select an option" at bounding box center [388, 228] width 8 height 8
click at [337, 253] on span "Select an option" at bounding box center [339, 252] width 8 height 8
click at [337, 253] on input "Select an option" at bounding box center [339, 252] width 8 height 8
click at [573, 293] on button "Next" at bounding box center [567, 297] width 40 height 20
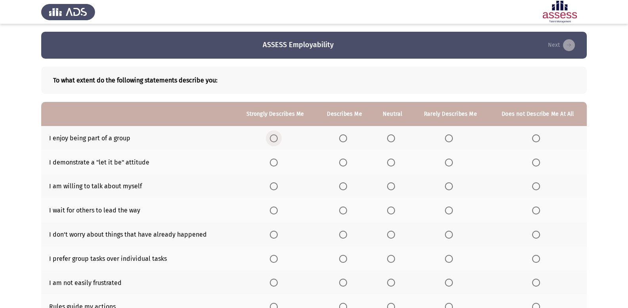
click at [279, 138] on label "Select an option" at bounding box center [275, 138] width 11 height 8
click at [278, 138] on input "Select an option" at bounding box center [274, 138] width 8 height 8
click at [278, 159] on span "Select an option" at bounding box center [274, 163] width 8 height 8
click at [278, 159] on input "Select an option" at bounding box center [274, 163] width 8 height 8
click at [281, 187] on label "Select an option" at bounding box center [275, 186] width 11 height 8
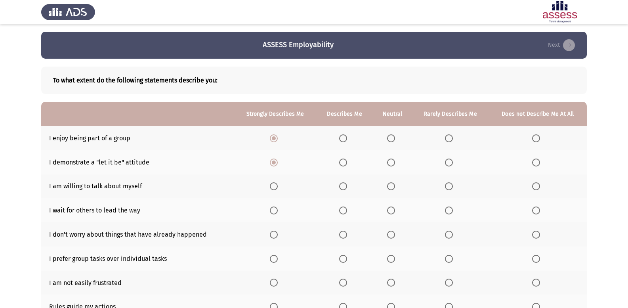
click at [278, 187] on input "Select an option" at bounding box center [274, 186] width 8 height 8
click at [536, 210] on span "Select an option" at bounding box center [536, 210] width 0 height 0
click at [536, 210] on input "Select an option" at bounding box center [536, 211] width 8 height 8
click at [276, 235] on span "Select an option" at bounding box center [274, 235] width 8 height 8
click at [276, 235] on input "Select an option" at bounding box center [274, 235] width 8 height 8
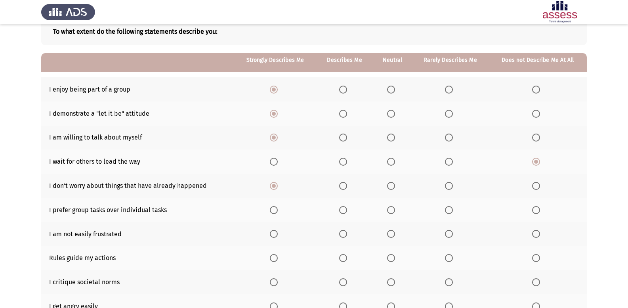
scroll to position [79, 0]
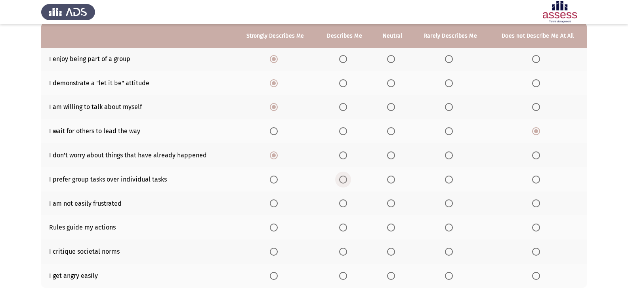
click at [345, 181] on span "Select an option" at bounding box center [343, 180] width 8 height 8
click at [345, 181] on input "Select an option" at bounding box center [343, 180] width 8 height 8
click at [348, 203] on label "Select an option" at bounding box center [344, 203] width 11 height 8
click at [347, 203] on input "Select an option" at bounding box center [343, 203] width 8 height 8
click at [344, 225] on span "Select an option" at bounding box center [343, 228] width 8 height 8
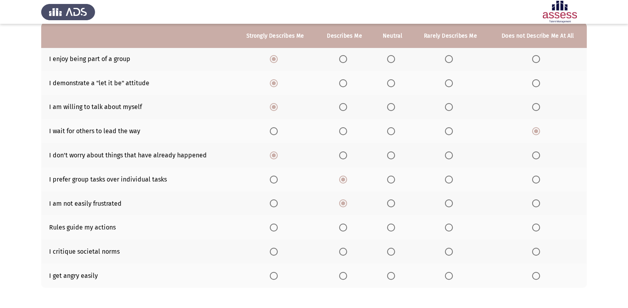
click at [344, 225] on input "Select an option" at bounding box center [343, 228] width 8 height 8
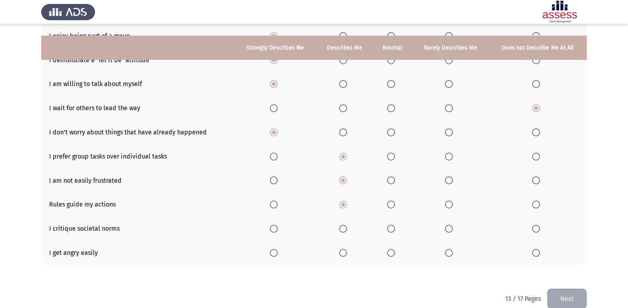
scroll to position [115, 0]
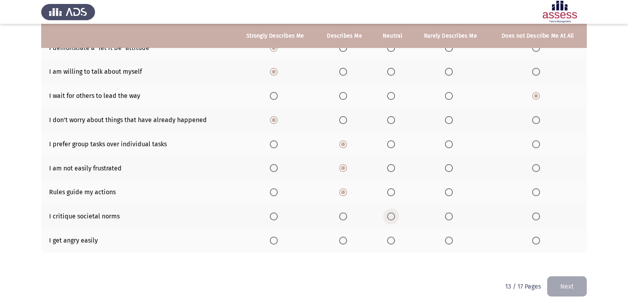
click at [388, 220] on span "Select an option" at bounding box center [391, 216] width 8 height 8
click at [388, 220] on input "Select an option" at bounding box center [391, 216] width 8 height 8
click at [450, 239] on span "Select an option" at bounding box center [449, 241] width 8 height 8
click at [450, 239] on input "Select an option" at bounding box center [449, 241] width 8 height 8
click at [572, 280] on button "Next" at bounding box center [567, 286] width 40 height 20
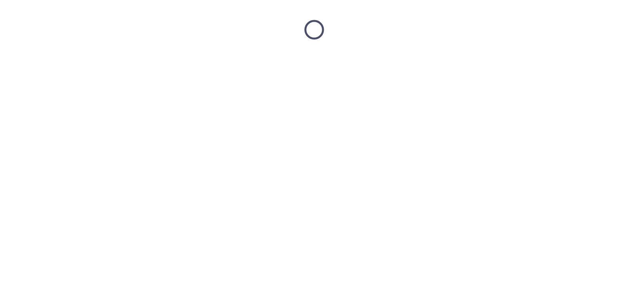
scroll to position [0, 0]
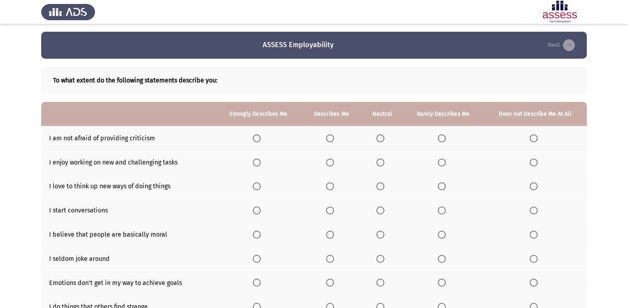
click at [326, 138] on th at bounding box center [331, 138] width 59 height 24
click at [329, 139] on span "Select an option" at bounding box center [330, 138] width 8 height 8
click at [329, 139] on input "Select an option" at bounding box center [330, 138] width 8 height 8
click at [261, 165] on span "Select an option" at bounding box center [257, 163] width 8 height 8
click at [261, 165] on input "Select an option" at bounding box center [257, 163] width 8 height 8
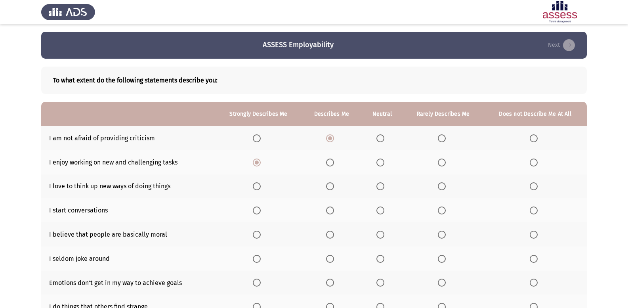
click at [255, 188] on span "Select an option" at bounding box center [257, 186] width 8 height 8
click at [255, 188] on input "Select an option" at bounding box center [257, 186] width 8 height 8
click at [260, 207] on span "Select an option" at bounding box center [257, 211] width 8 height 8
click at [260, 207] on input "Select an option" at bounding box center [257, 211] width 8 height 8
click at [329, 235] on span "Select an option" at bounding box center [330, 235] width 8 height 8
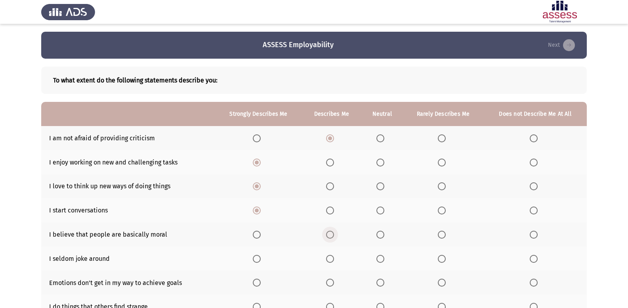
click at [329, 235] on input "Select an option" at bounding box center [330, 235] width 8 height 8
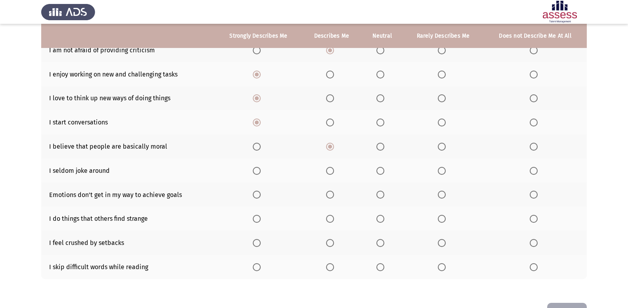
scroll to position [115, 0]
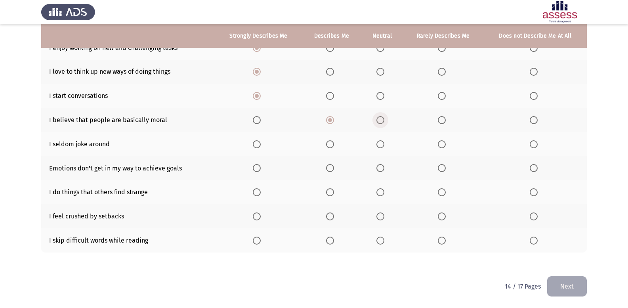
click at [385, 121] on label "Select an option" at bounding box center [382, 120] width 11 height 8
click at [385, 121] on input "Select an option" at bounding box center [381, 120] width 8 height 8
click at [332, 145] on span "Select an option" at bounding box center [330, 144] width 8 height 8
click at [332, 145] on input "Select an option" at bounding box center [330, 144] width 8 height 8
click at [378, 165] on span "Select an option" at bounding box center [381, 168] width 8 height 8
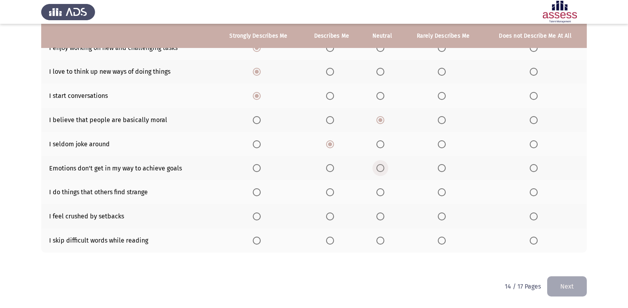
click at [378, 165] on input "Select an option" at bounding box center [381, 168] width 8 height 8
click at [331, 193] on span "Select an option" at bounding box center [330, 192] width 8 height 8
click at [331, 193] on input "Select an option" at bounding box center [330, 192] width 8 height 8
click at [385, 218] on label "Select an option" at bounding box center [382, 216] width 11 height 8
click at [385, 218] on input "Select an option" at bounding box center [381, 216] width 8 height 8
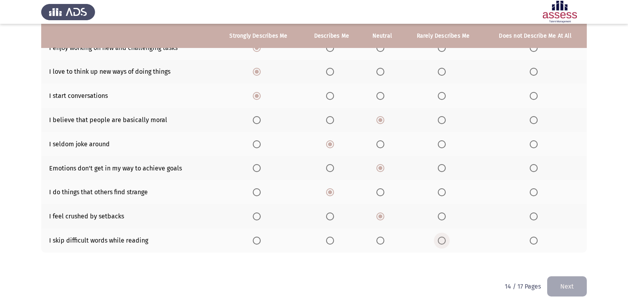
click at [439, 241] on span "Select an option" at bounding box center [442, 241] width 8 height 8
click at [439, 241] on input "Select an option" at bounding box center [442, 241] width 8 height 8
click at [562, 281] on button "Next" at bounding box center [567, 286] width 40 height 20
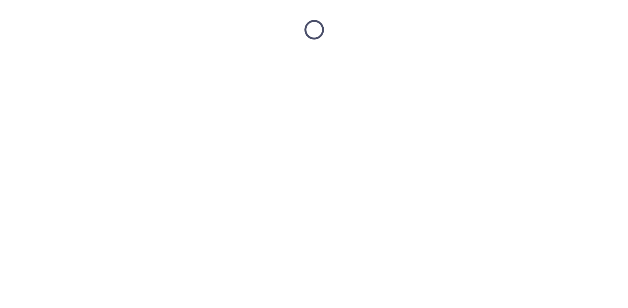
scroll to position [0, 0]
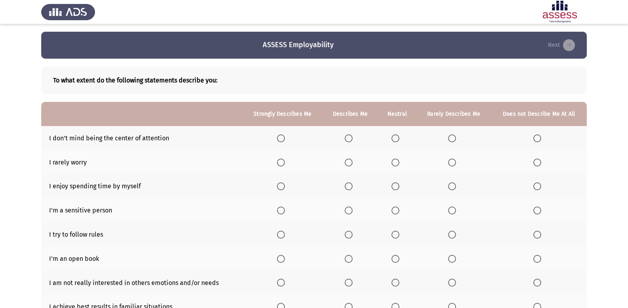
click at [348, 138] on span "Select an option" at bounding box center [349, 138] width 8 height 8
click at [348, 138] on input "Select an option" at bounding box center [349, 138] width 8 height 8
click at [395, 163] on span "Select an option" at bounding box center [396, 163] width 8 height 8
click at [395, 163] on input "Select an option" at bounding box center [396, 163] width 8 height 8
click at [400, 186] on span "Select an option" at bounding box center [396, 186] width 8 height 8
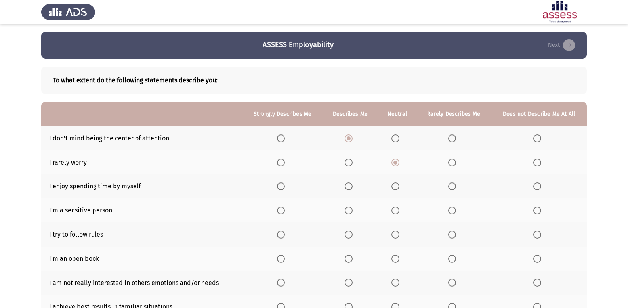
click at [400, 186] on input "Select an option" at bounding box center [396, 186] width 8 height 8
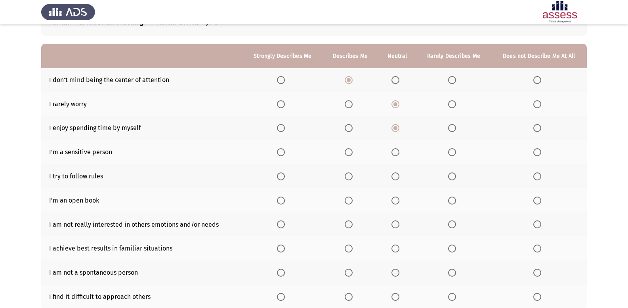
scroll to position [79, 0]
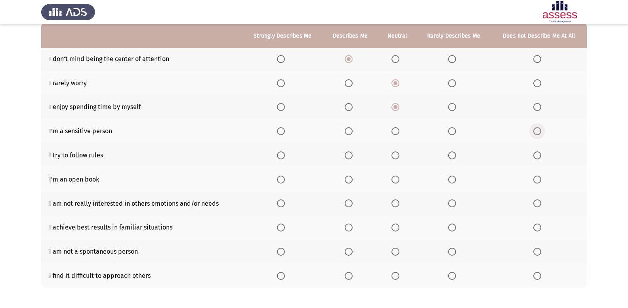
click at [539, 127] on span "Select an option" at bounding box center [538, 131] width 8 height 8
click at [539, 127] on input "Select an option" at bounding box center [538, 131] width 8 height 8
click at [287, 154] on label "Select an option" at bounding box center [282, 155] width 11 height 8
click at [285, 154] on input "Select an option" at bounding box center [281, 155] width 8 height 8
click at [394, 179] on span "Select an option" at bounding box center [396, 180] width 8 height 8
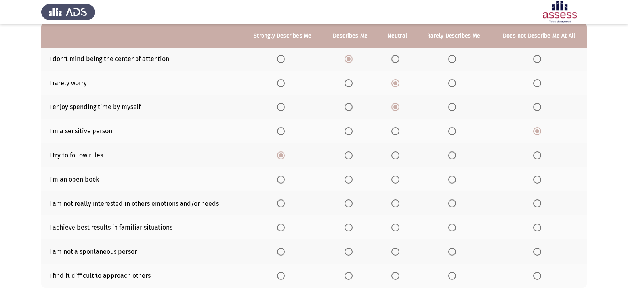
click at [394, 179] on input "Select an option" at bounding box center [396, 180] width 8 height 8
click at [454, 200] on span "Select an option" at bounding box center [452, 203] width 8 height 8
click at [454, 200] on input "Select an option" at bounding box center [452, 203] width 8 height 8
click at [283, 227] on span "Select an option" at bounding box center [281, 228] width 8 height 8
click at [283, 227] on input "Select an option" at bounding box center [281, 228] width 8 height 8
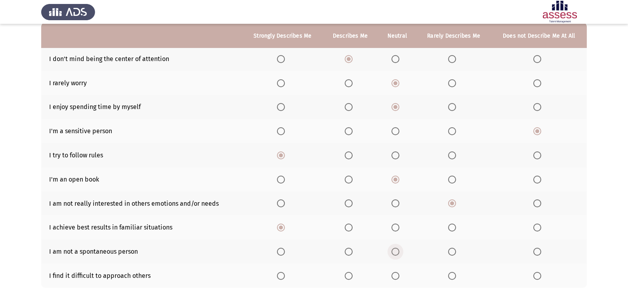
click at [397, 252] on span "Select an option" at bounding box center [396, 252] width 8 height 8
click at [397, 252] on input "Select an option" at bounding box center [396, 252] width 8 height 8
click at [397, 274] on span "Select an option" at bounding box center [396, 276] width 8 height 8
click at [397, 274] on input "Select an option" at bounding box center [396, 276] width 8 height 8
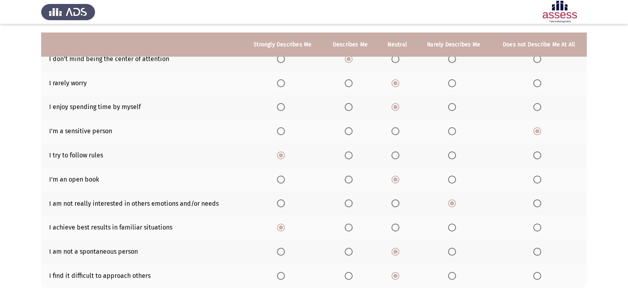
scroll to position [115, 0]
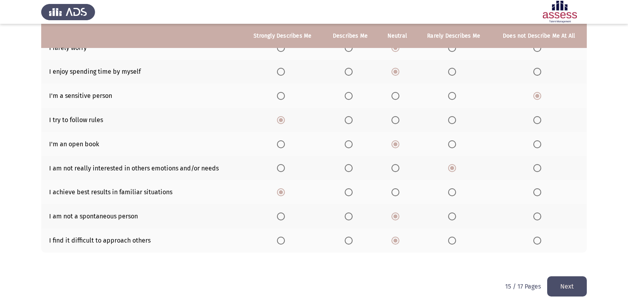
click at [559, 288] on button "Next" at bounding box center [567, 286] width 40 height 20
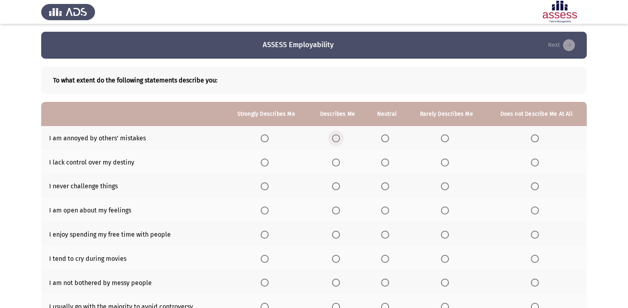
click at [335, 141] on span "Select an option" at bounding box center [336, 138] width 8 height 8
click at [335, 141] on input "Select an option" at bounding box center [336, 138] width 8 height 8
click at [269, 165] on span "Select an option" at bounding box center [265, 163] width 8 height 8
click at [269, 165] on input "Select an option" at bounding box center [265, 163] width 8 height 8
click at [452, 186] on label "Select an option" at bounding box center [446, 186] width 11 height 8
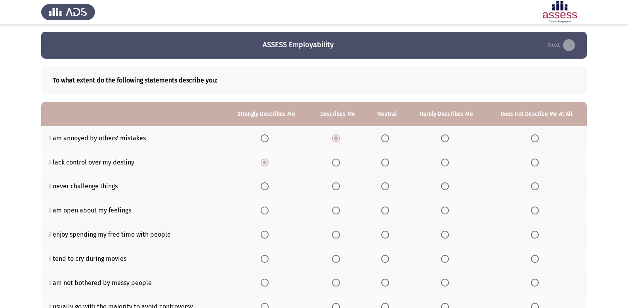
click at [449, 186] on input "Select an option" at bounding box center [445, 186] width 8 height 8
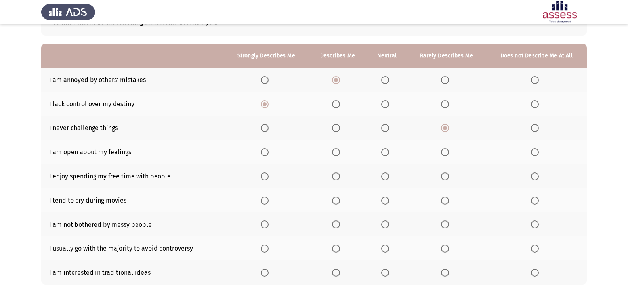
scroll to position [79, 0]
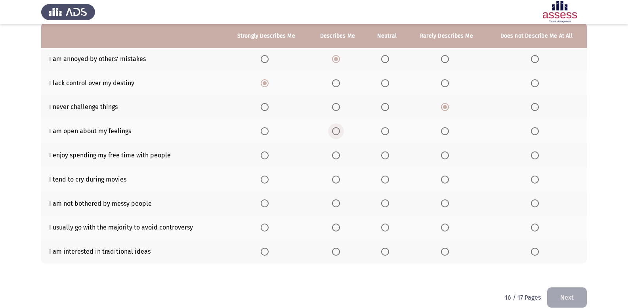
click at [337, 133] on span "Select an option" at bounding box center [336, 131] width 8 height 8
click at [337, 133] on input "Select an option" at bounding box center [336, 131] width 8 height 8
click at [338, 154] on span "Select an option" at bounding box center [336, 155] width 8 height 8
click at [338, 154] on input "Select an option" at bounding box center [336, 155] width 8 height 8
click at [531, 178] on span "Select an option" at bounding box center [535, 180] width 8 height 8
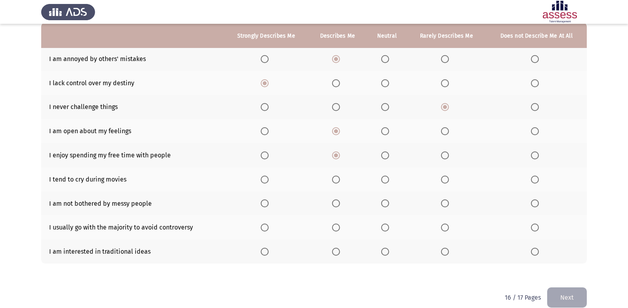
click at [531, 178] on input "Select an option" at bounding box center [535, 180] width 8 height 8
click at [447, 178] on span "Select an option" at bounding box center [445, 180] width 8 height 8
click at [447, 178] on input "Select an option" at bounding box center [445, 180] width 8 height 8
click at [389, 200] on span "Select an option" at bounding box center [385, 203] width 8 height 8
click at [389, 200] on input "Select an option" at bounding box center [385, 203] width 8 height 8
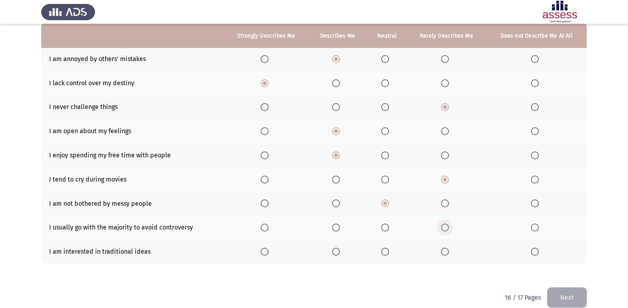
click at [443, 226] on span "Select an option" at bounding box center [445, 228] width 8 height 8
click at [443, 226] on input "Select an option" at bounding box center [445, 228] width 8 height 8
click at [443, 250] on span "Select an option" at bounding box center [445, 252] width 8 height 8
click at [443, 250] on input "Select an option" at bounding box center [445, 252] width 8 height 8
click at [568, 297] on button "Next" at bounding box center [567, 297] width 40 height 20
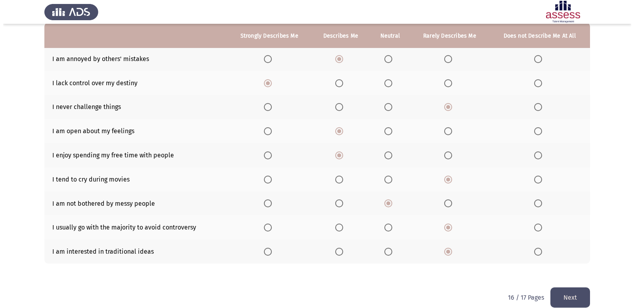
scroll to position [0, 0]
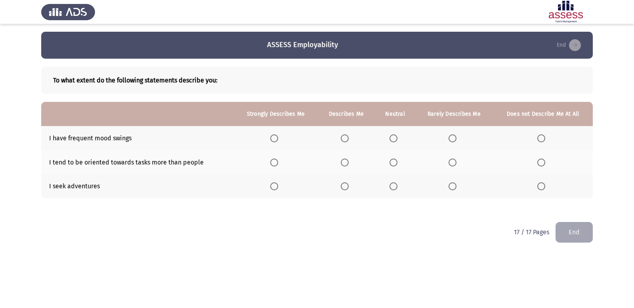
click at [457, 138] on span "Select an option" at bounding box center [453, 138] width 8 height 8
click at [457, 138] on input "Select an option" at bounding box center [453, 138] width 8 height 8
click at [346, 164] on span "Select an option" at bounding box center [345, 163] width 8 height 8
click at [346, 164] on input "Select an option" at bounding box center [345, 163] width 8 height 8
click at [278, 188] on span "Select an option" at bounding box center [274, 186] width 8 height 8
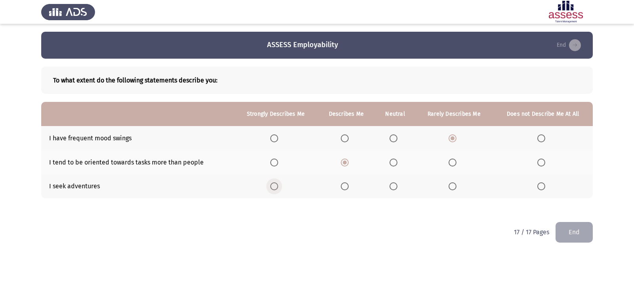
click at [278, 188] on input "Select an option" at bounding box center [274, 186] width 8 height 8
click at [571, 226] on button "End" at bounding box center [574, 232] width 37 height 20
